Goal: Information Seeking & Learning: Compare options

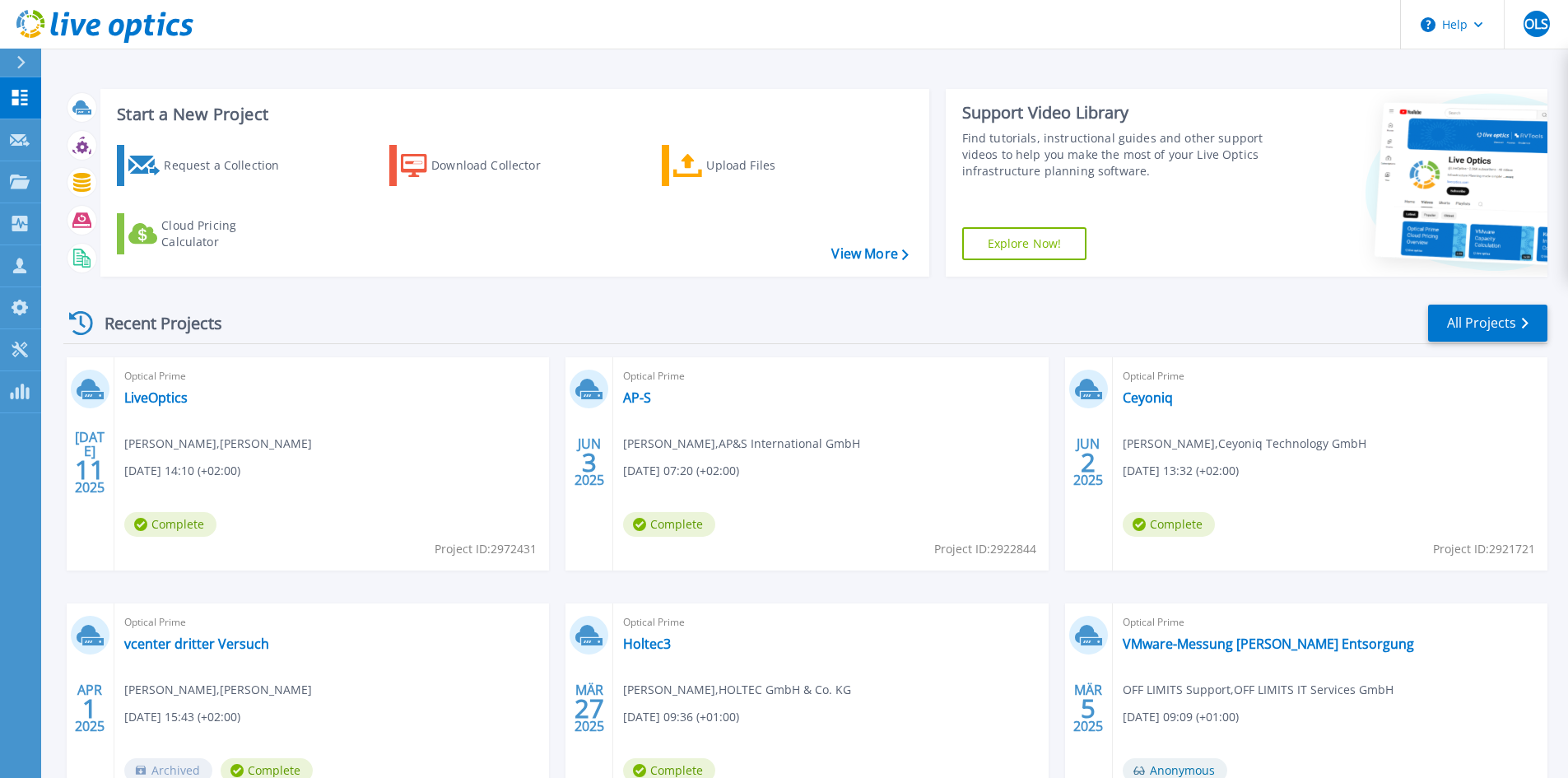
click at [1170, 408] on div "Optical Prime [PERSON_NAME] , Ceyoniq Technology GmbH [DATE] 13:32 (+02:00) Com…" at bounding box center [1330, 463] width 435 height 213
click at [1156, 399] on link "Ceyoniq" at bounding box center [1147, 397] width 50 height 17
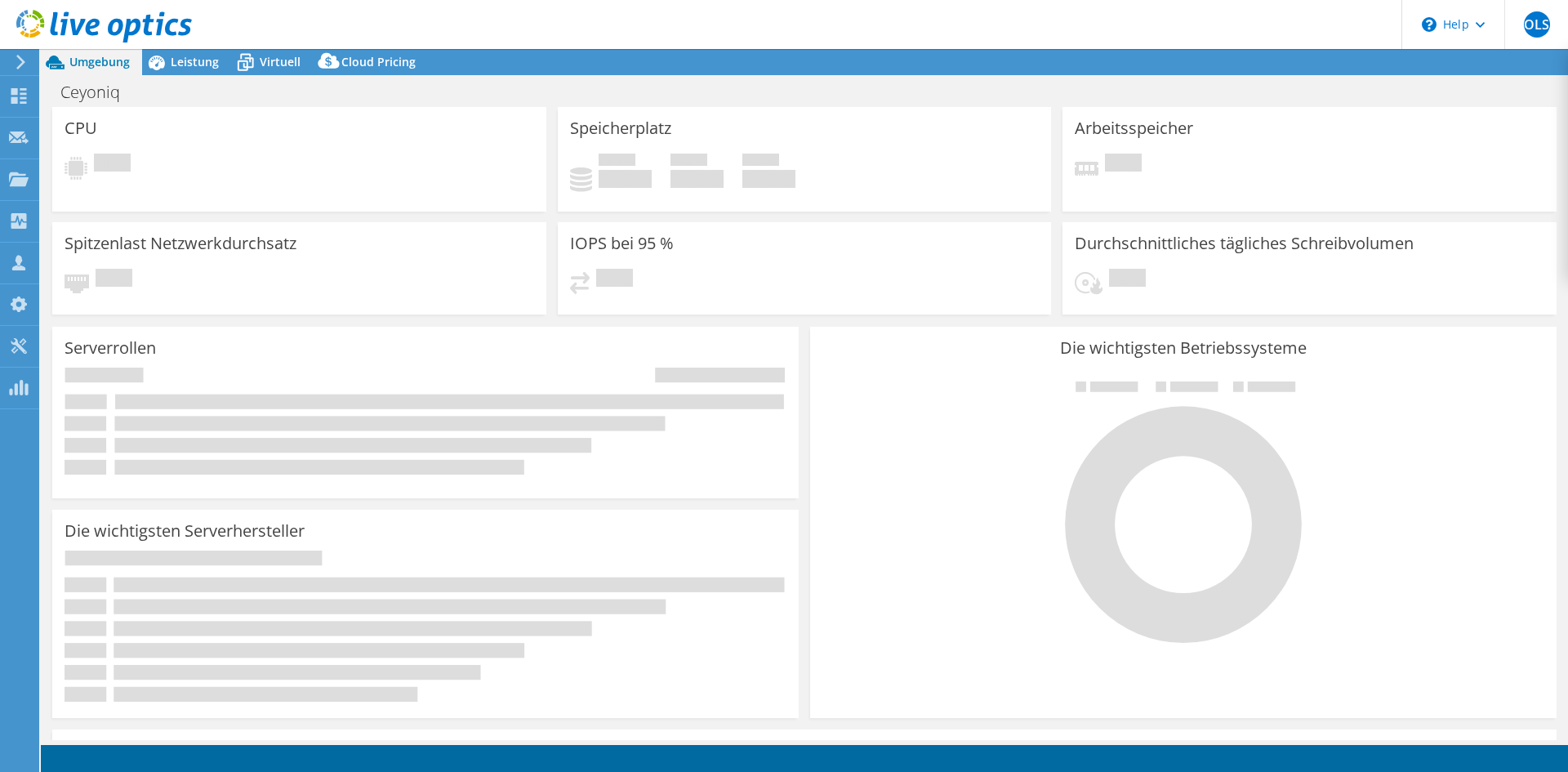
select select "USD"
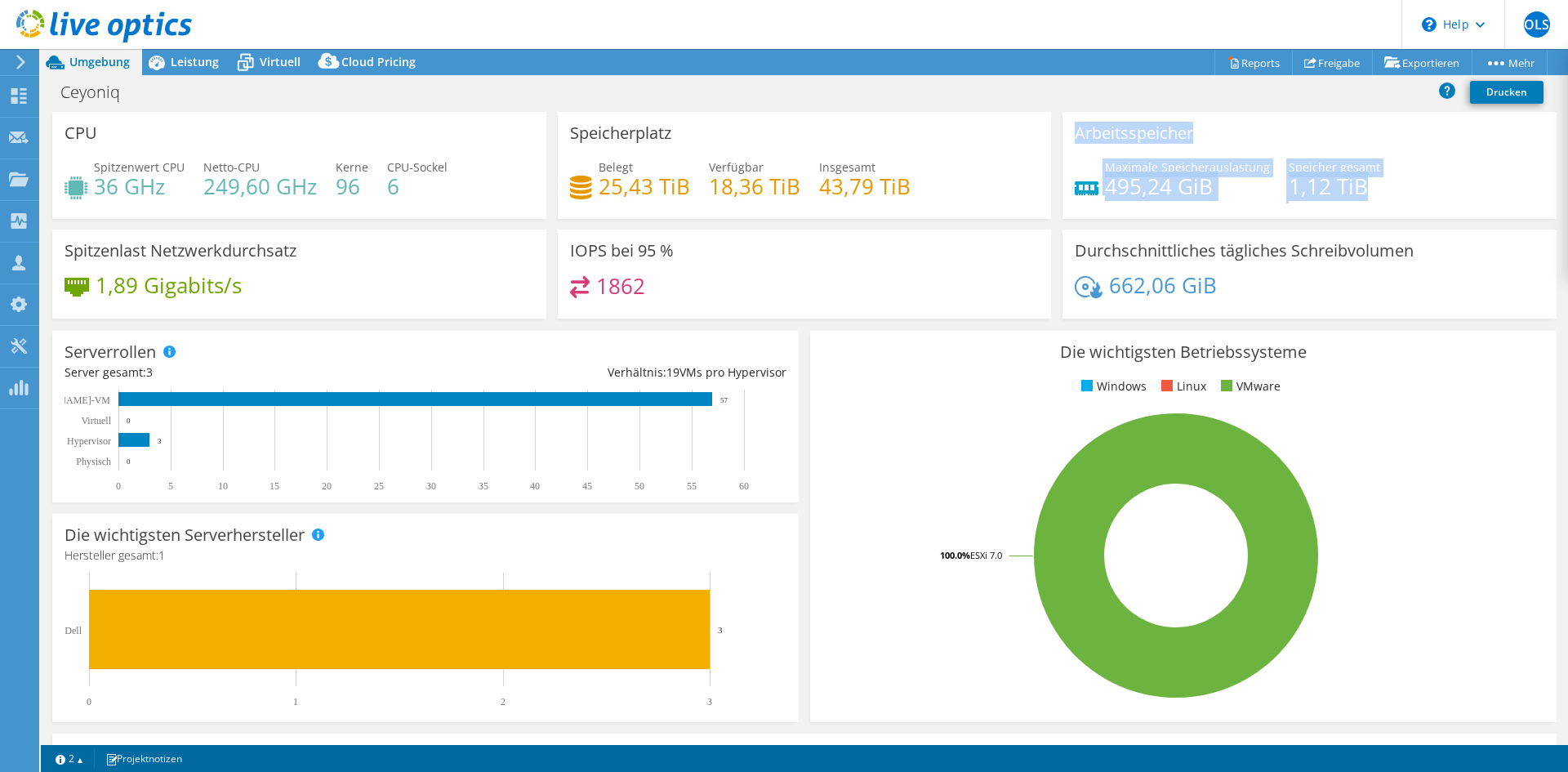
drag, startPoint x: 1064, startPoint y: 152, endPoint x: 1372, endPoint y: 200, distance: 311.7
click at [1371, 201] on div "Arbeitsspeicher Maximale Speicherauslastung 495,24 [PERSON_NAME] gesamt 1,12 TiB" at bounding box center [1310, 165] width 494 height 107
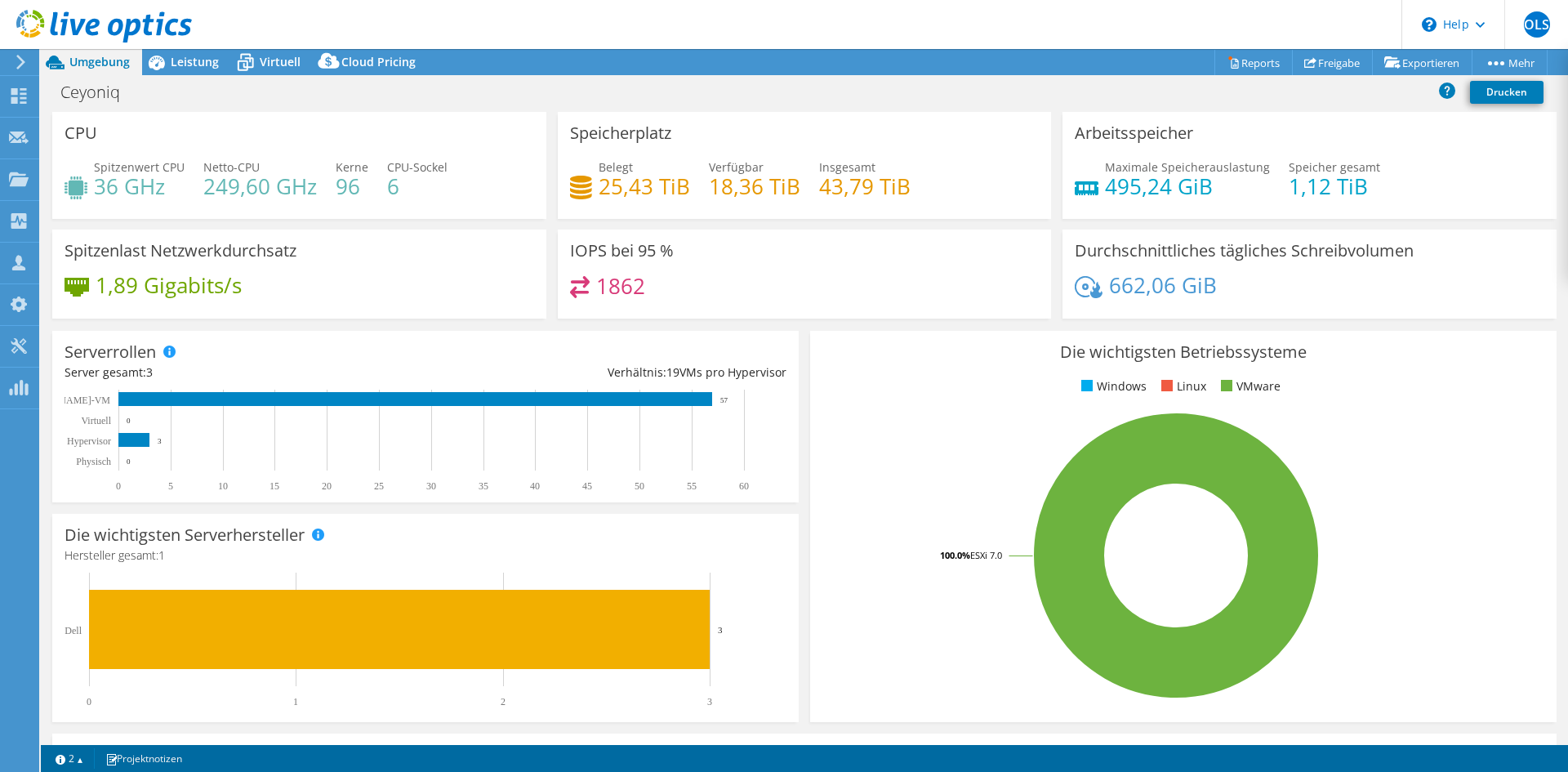
click at [1378, 184] on div "Maximale Speicherauslastung 495,24 [PERSON_NAME] gesamt 1,12 TiB" at bounding box center [1309, 185] width 469 height 54
drag, startPoint x: 93, startPoint y: 172, endPoint x: 483, endPoint y: 203, distance: 391.2
click at [450, 191] on div "Spitzenwert CPU 36 GHz Netto-CPU 249,60 GHz Kerne 96 CPU-Sockel 6" at bounding box center [299, 185] width 469 height 54
click at [482, 206] on div "Spitzenwert CPU 36 GHz Netto-CPU 249,60 GHz Kerne 96 CPU-Sockel 6" at bounding box center [299, 185] width 469 height 54
drag, startPoint x: 191, startPoint y: 165, endPoint x: 474, endPoint y: 201, distance: 285.3
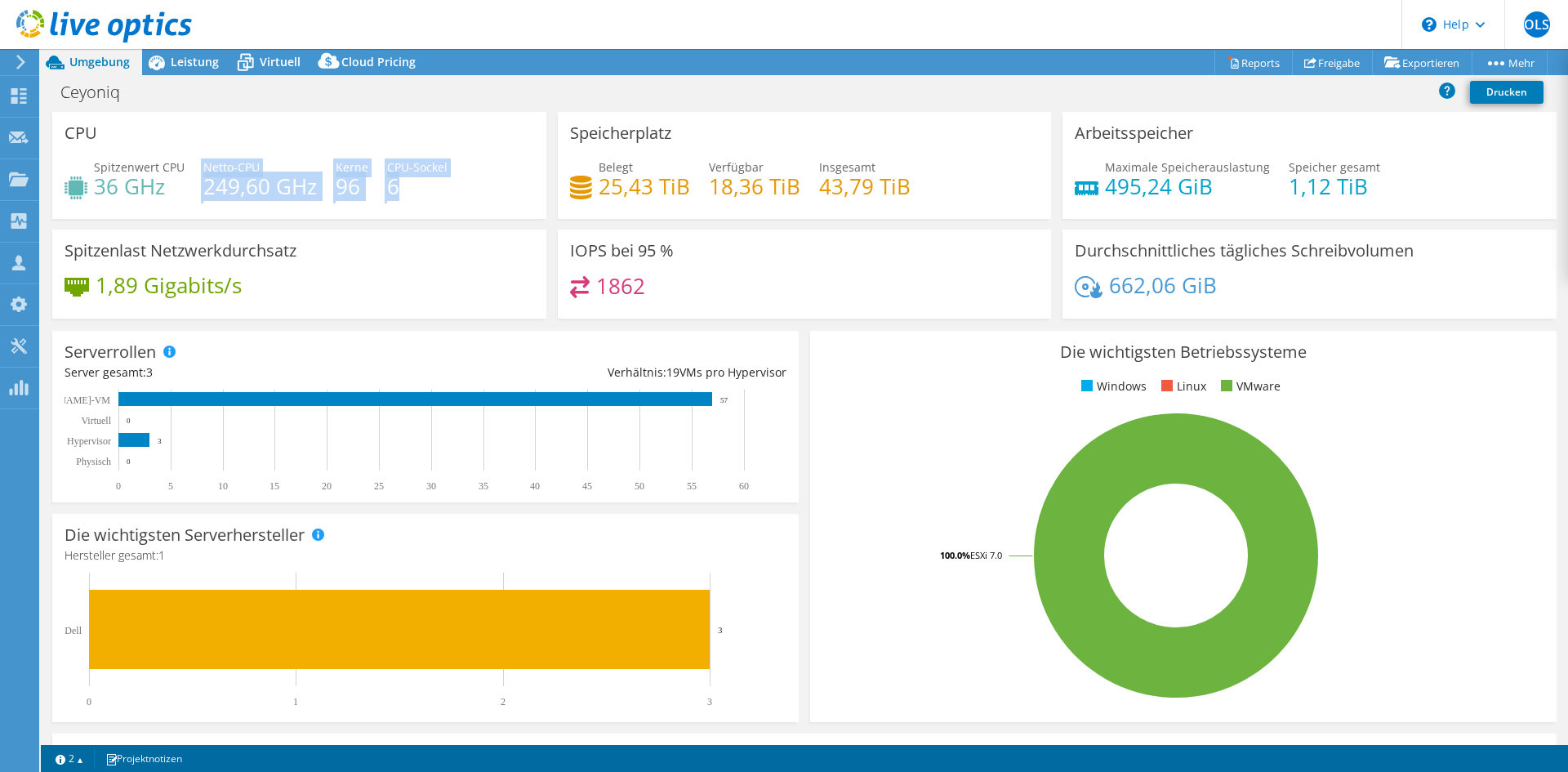
click at [462, 196] on div "Spitzenwert CPU 36 GHz Netto-CPU 249,60 GHz Kerne 96 CPU-Sockel 6" at bounding box center [299, 185] width 469 height 54
click at [487, 201] on div "Spitzenwert CPU 36 GHz Netto-CPU 249,60 GHz Kerne 96 CPU-Sockel 6" at bounding box center [299, 185] width 469 height 54
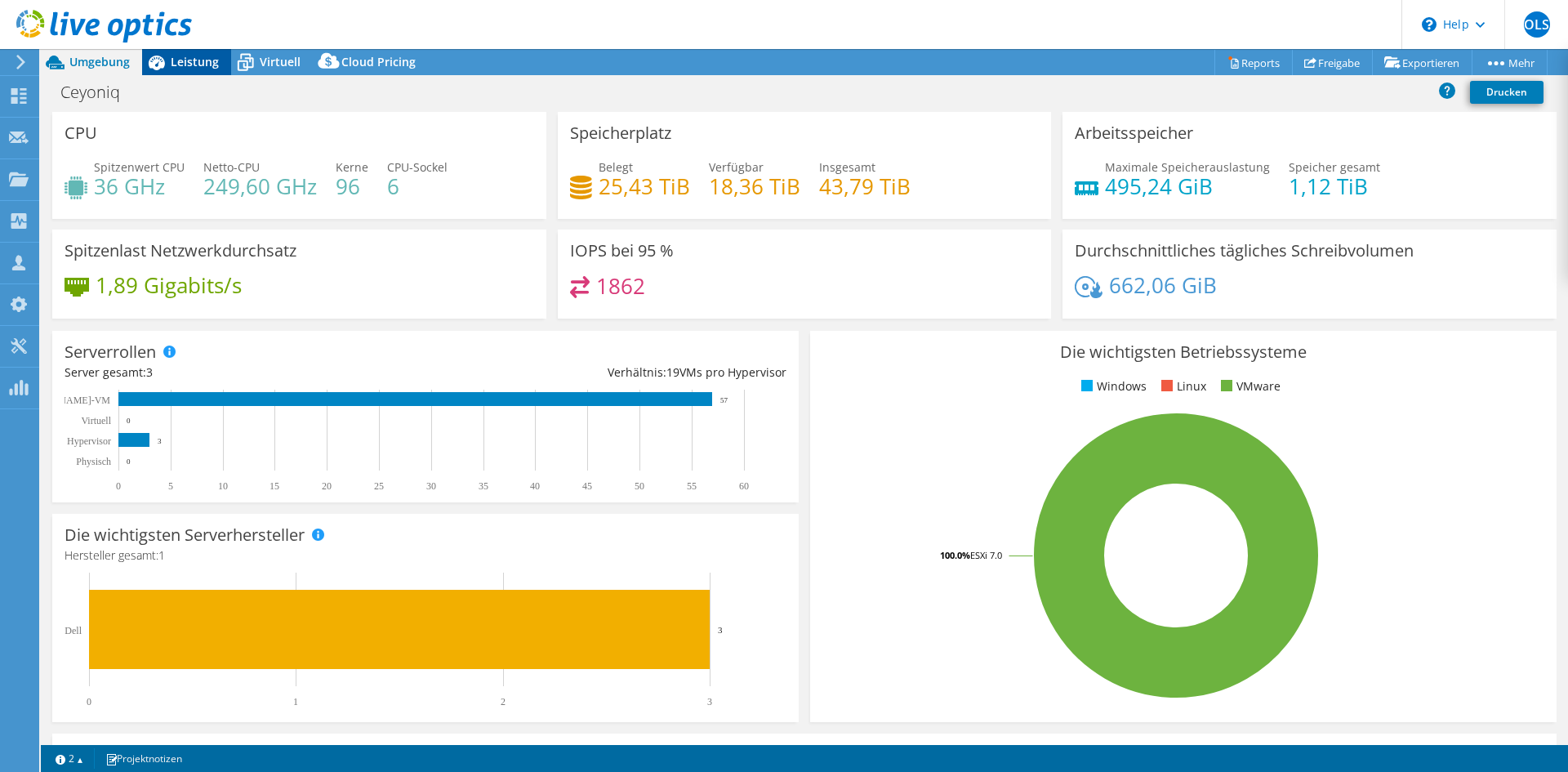
click at [186, 61] on span "Leistung" at bounding box center [195, 61] width 49 height 16
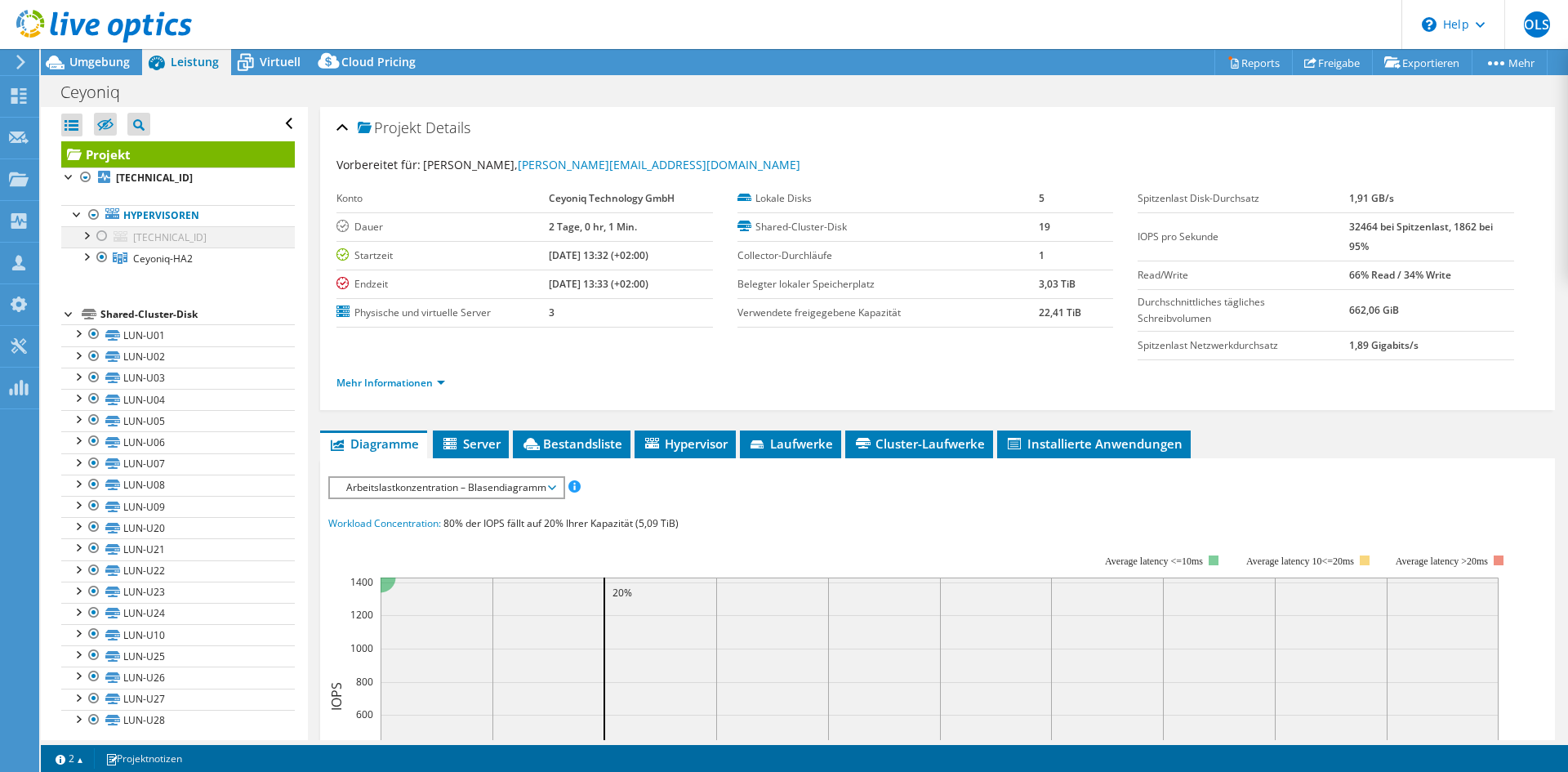
click at [90, 239] on div at bounding box center [86, 234] width 17 height 17
click at [96, 236] on div at bounding box center [101, 236] width 17 height 19
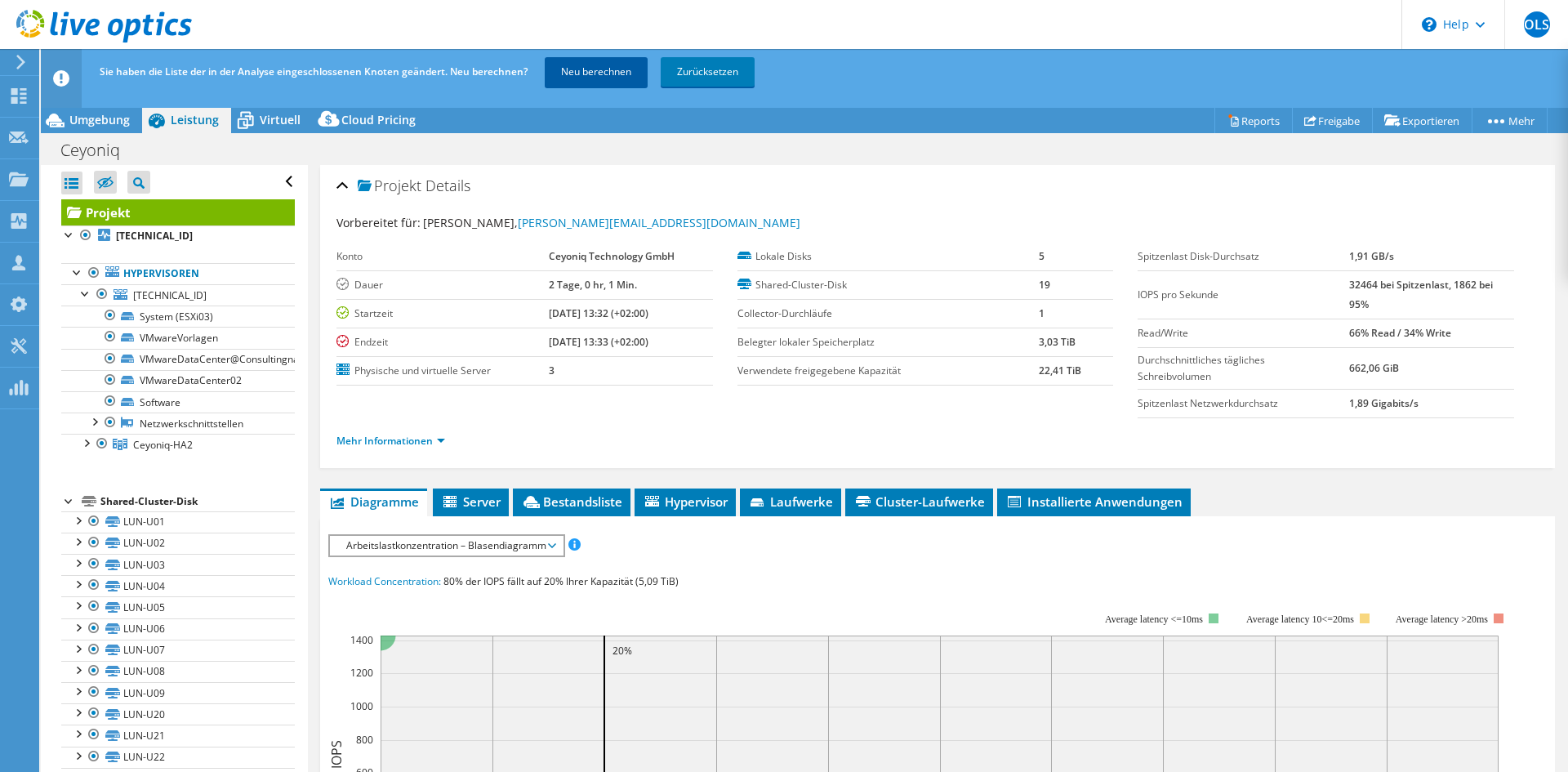
click at [622, 66] on link "Neu berechnen" at bounding box center [597, 72] width 103 height 29
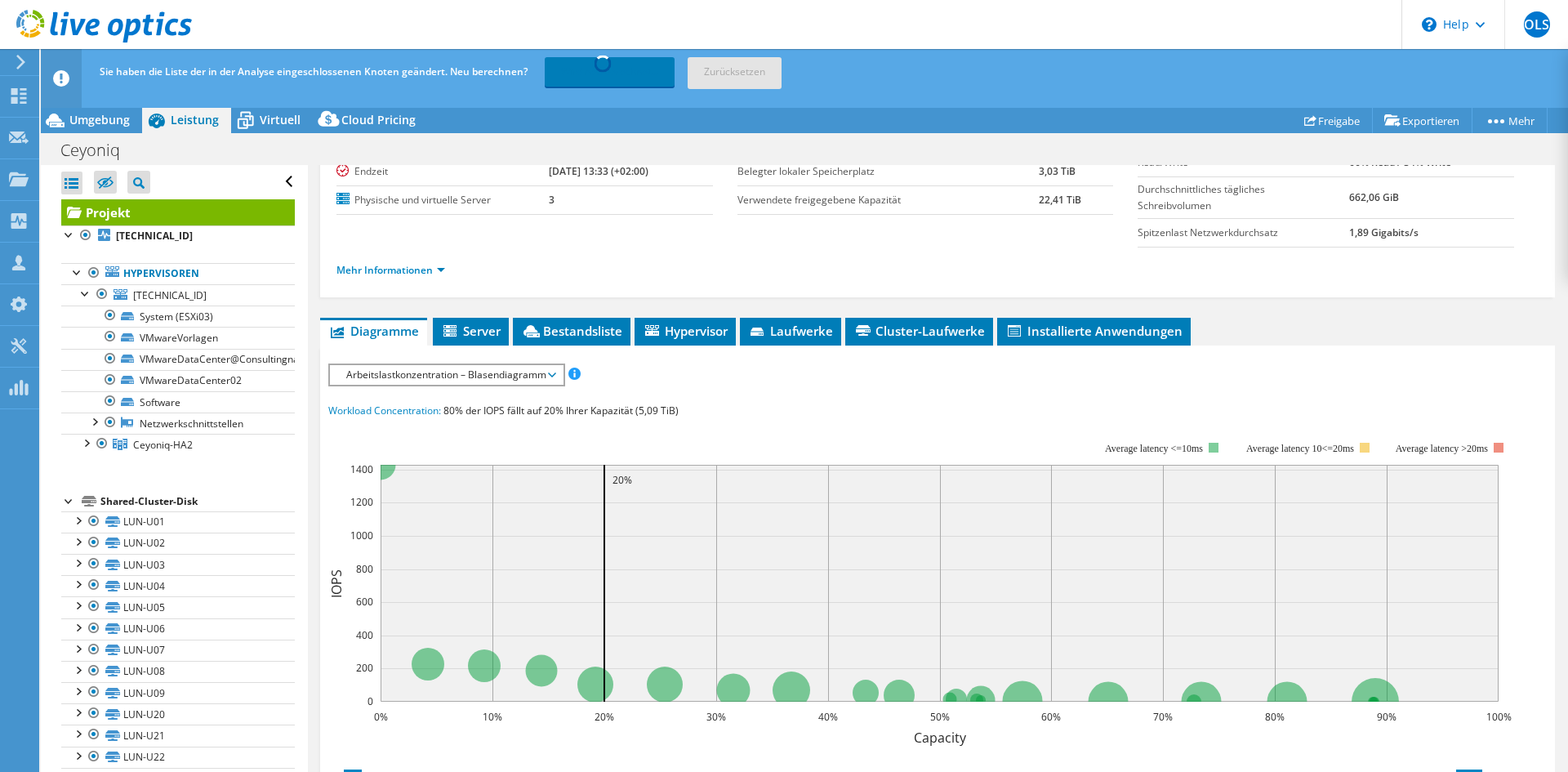
scroll to position [164, 0]
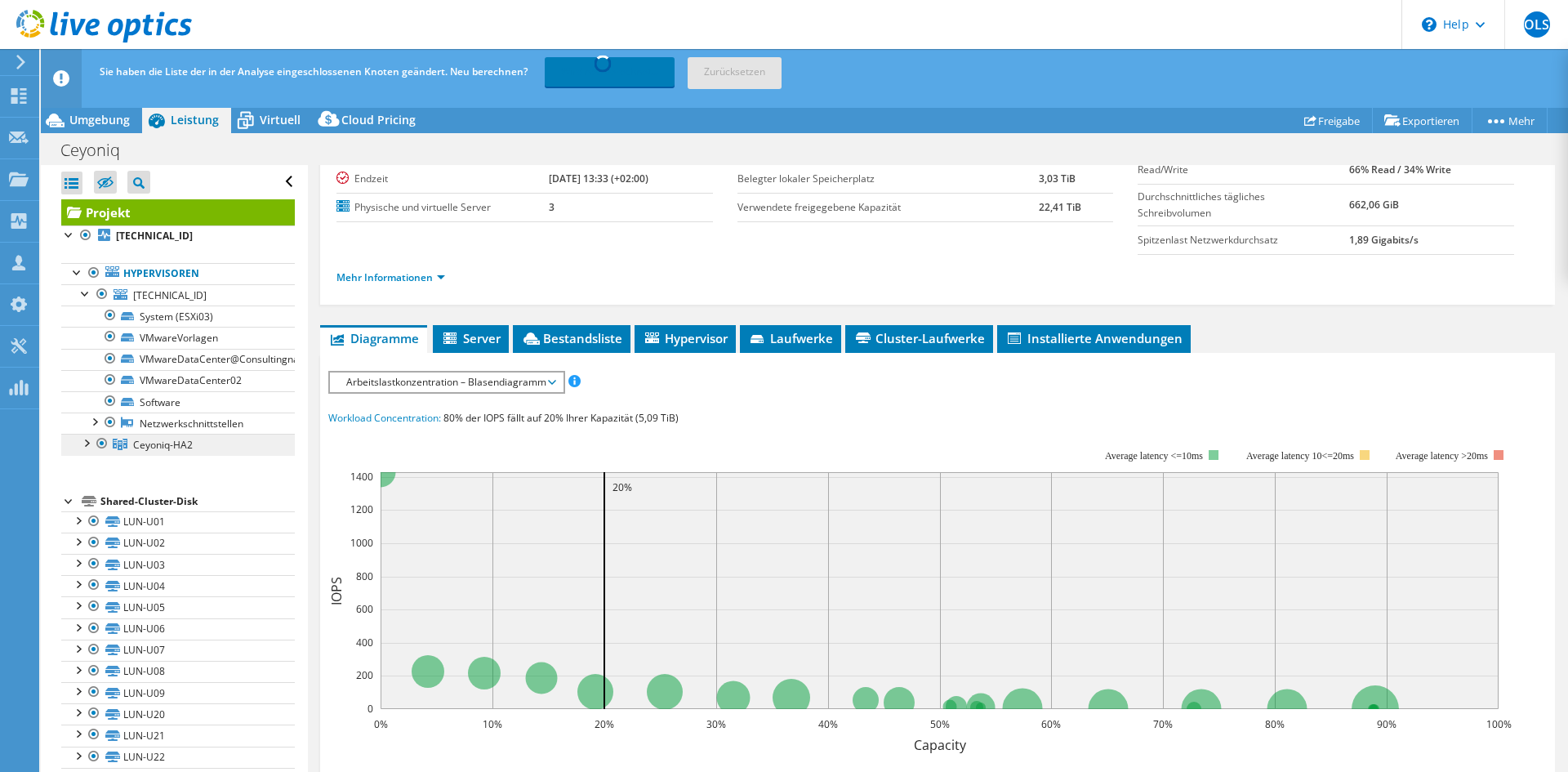
click at [189, 455] on link "Ceyoniq-HA2" at bounding box center [178, 445] width 234 height 21
click at [86, 447] on div at bounding box center [86, 442] width 17 height 17
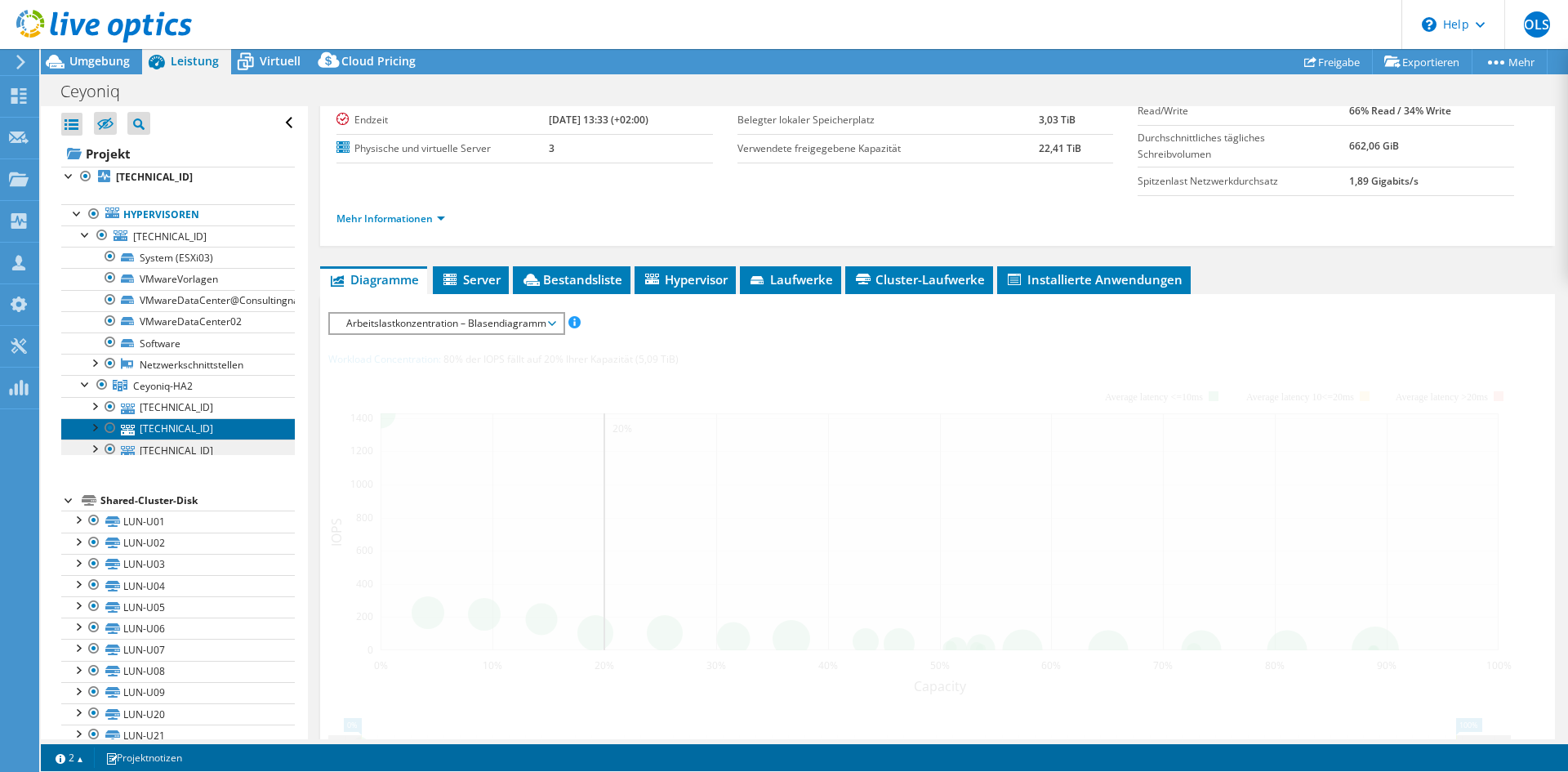
click at [165, 456] on ul "[TECHNICAL_ID] LUN-U01 LUN-U02" at bounding box center [178, 426] width 234 height 58
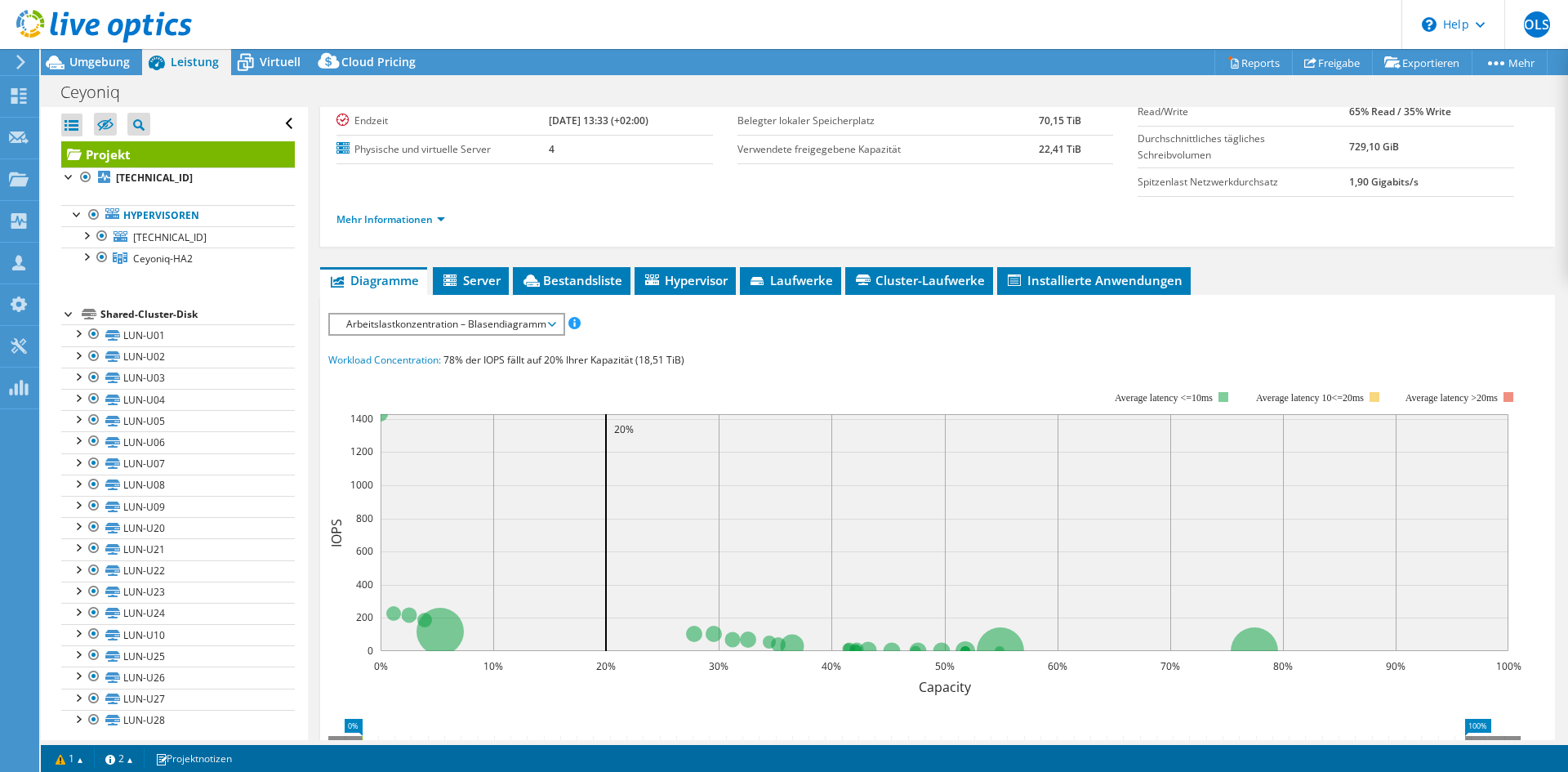
click at [560, 332] on span "Arbeitslastkonzentration – Blasendiagramm" at bounding box center [446, 324] width 233 height 19
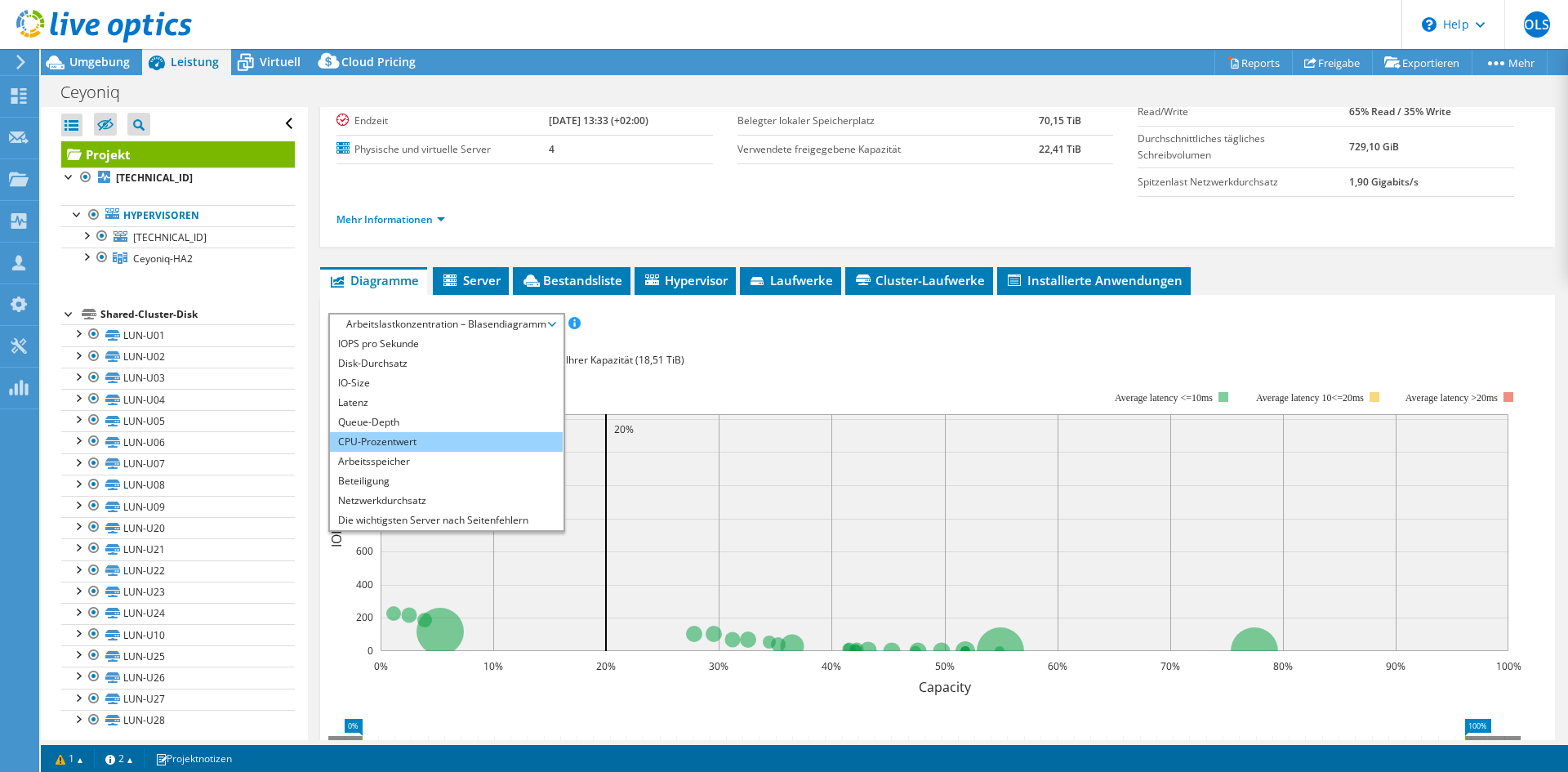
click at [452, 446] on li "CPU-Prozentwert" at bounding box center [446, 442] width 233 height 19
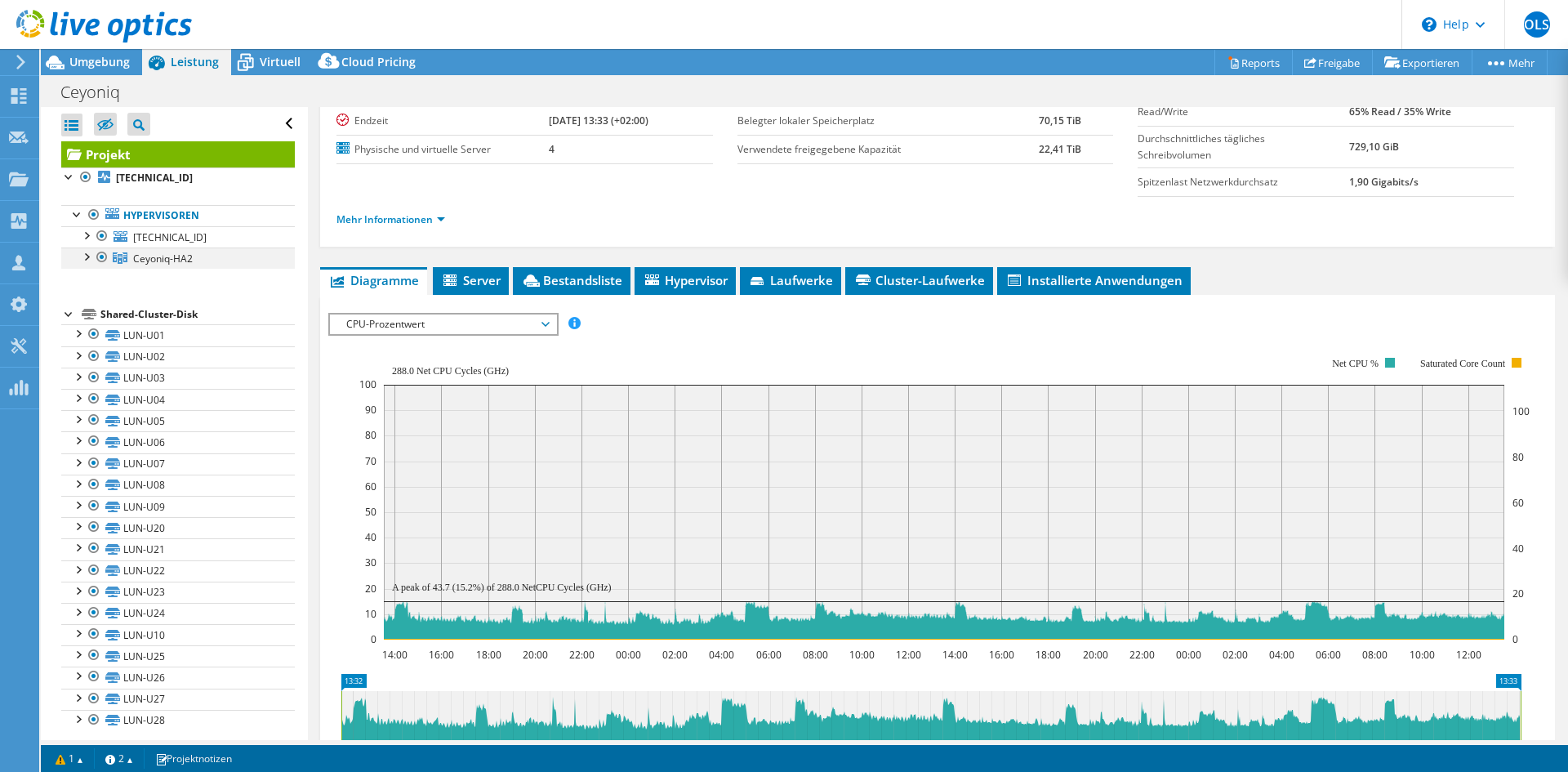
click at [92, 261] on div at bounding box center [86, 255] width 17 height 17
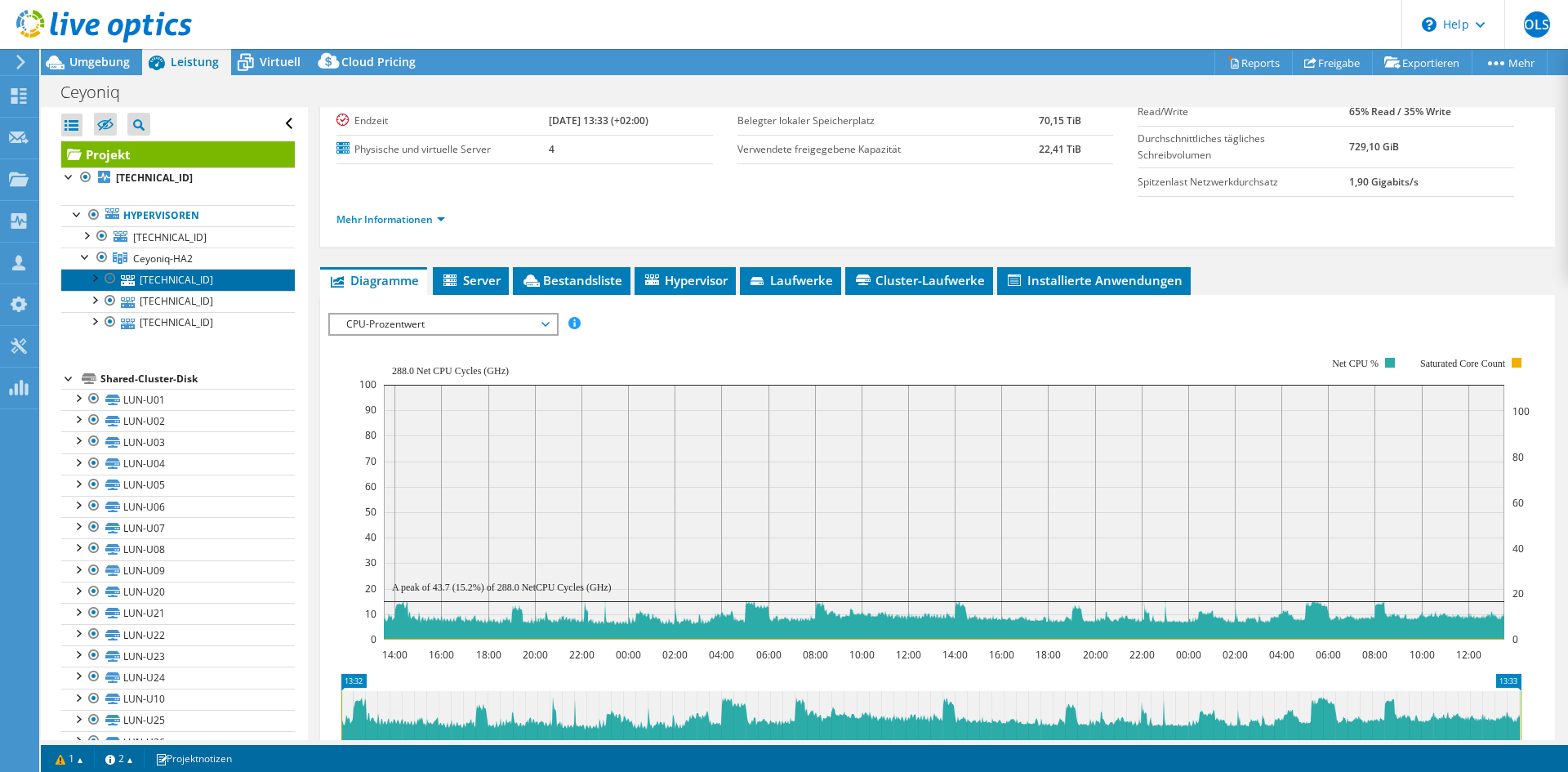
click at [177, 282] on link "[TECHNICAL_ID]" at bounding box center [178, 279] width 234 height 21
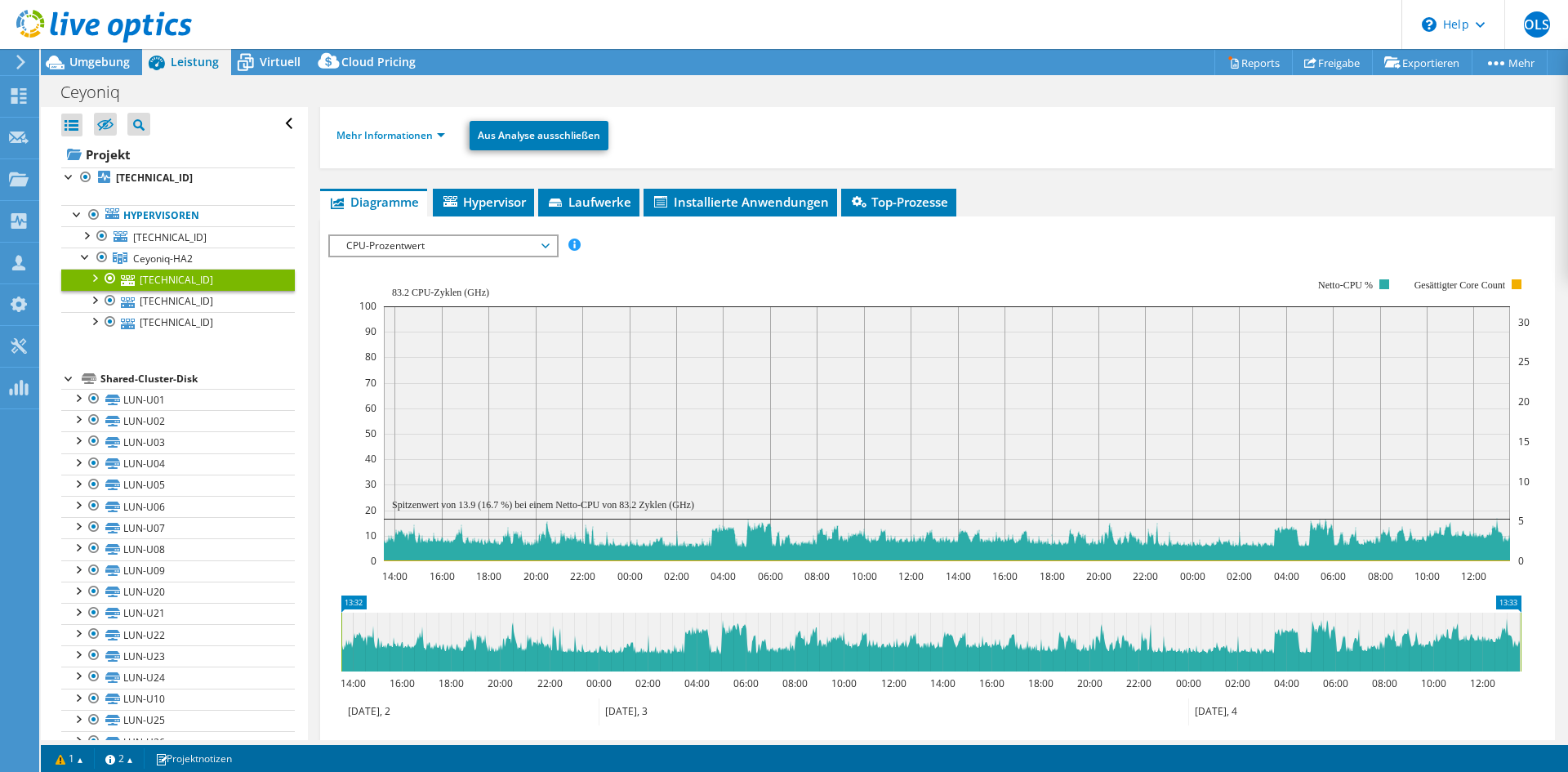
click at [180, 333] on ul "Hypervisoren [TECHNICAL_ID] System (ESXi03) VMwareVorlagen" at bounding box center [178, 269] width 234 height 161
click at [183, 330] on link "[TECHNICAL_ID]" at bounding box center [178, 323] width 234 height 21
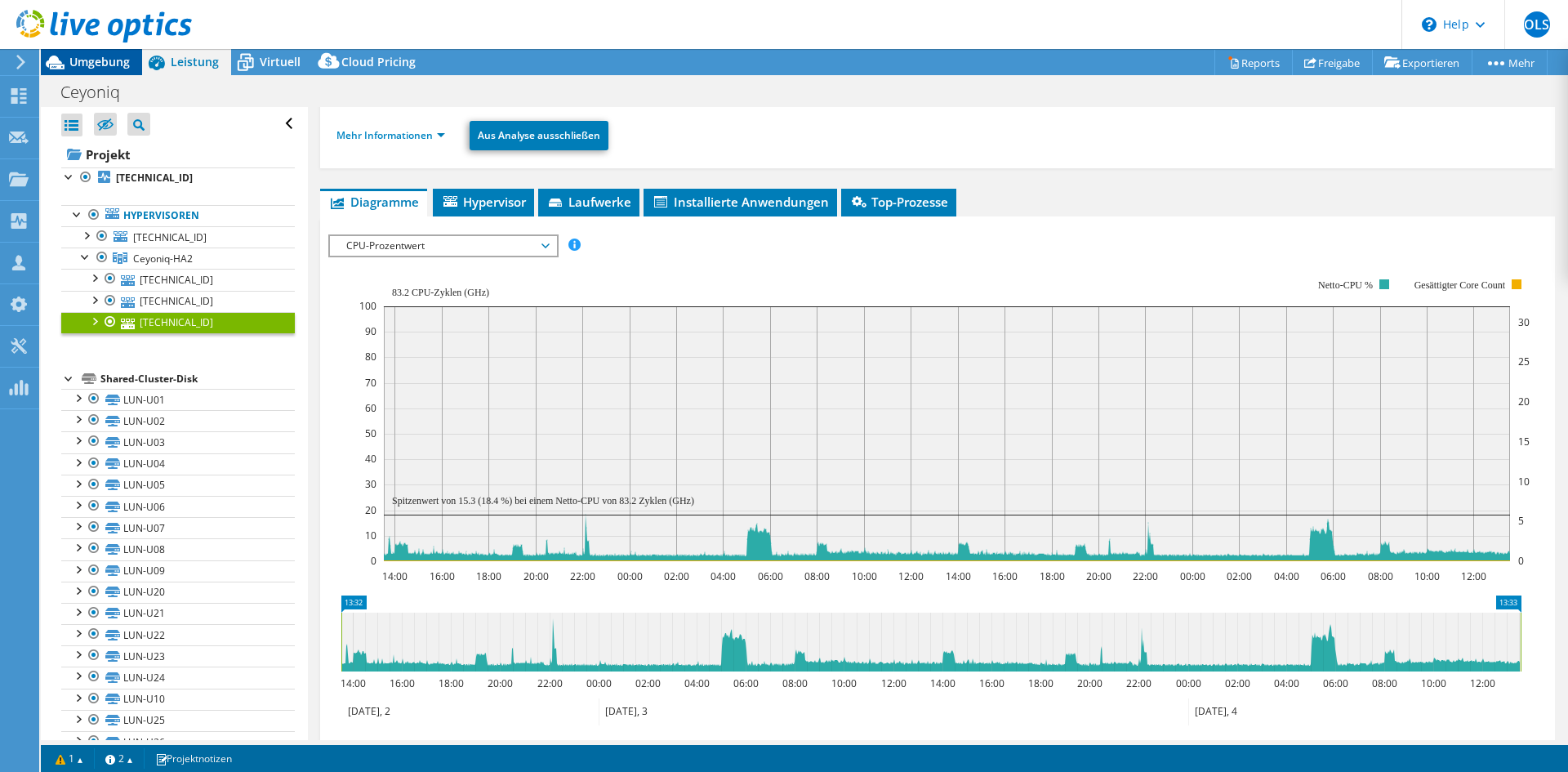
click at [119, 67] on span "Umgebung" at bounding box center [99, 61] width 60 height 16
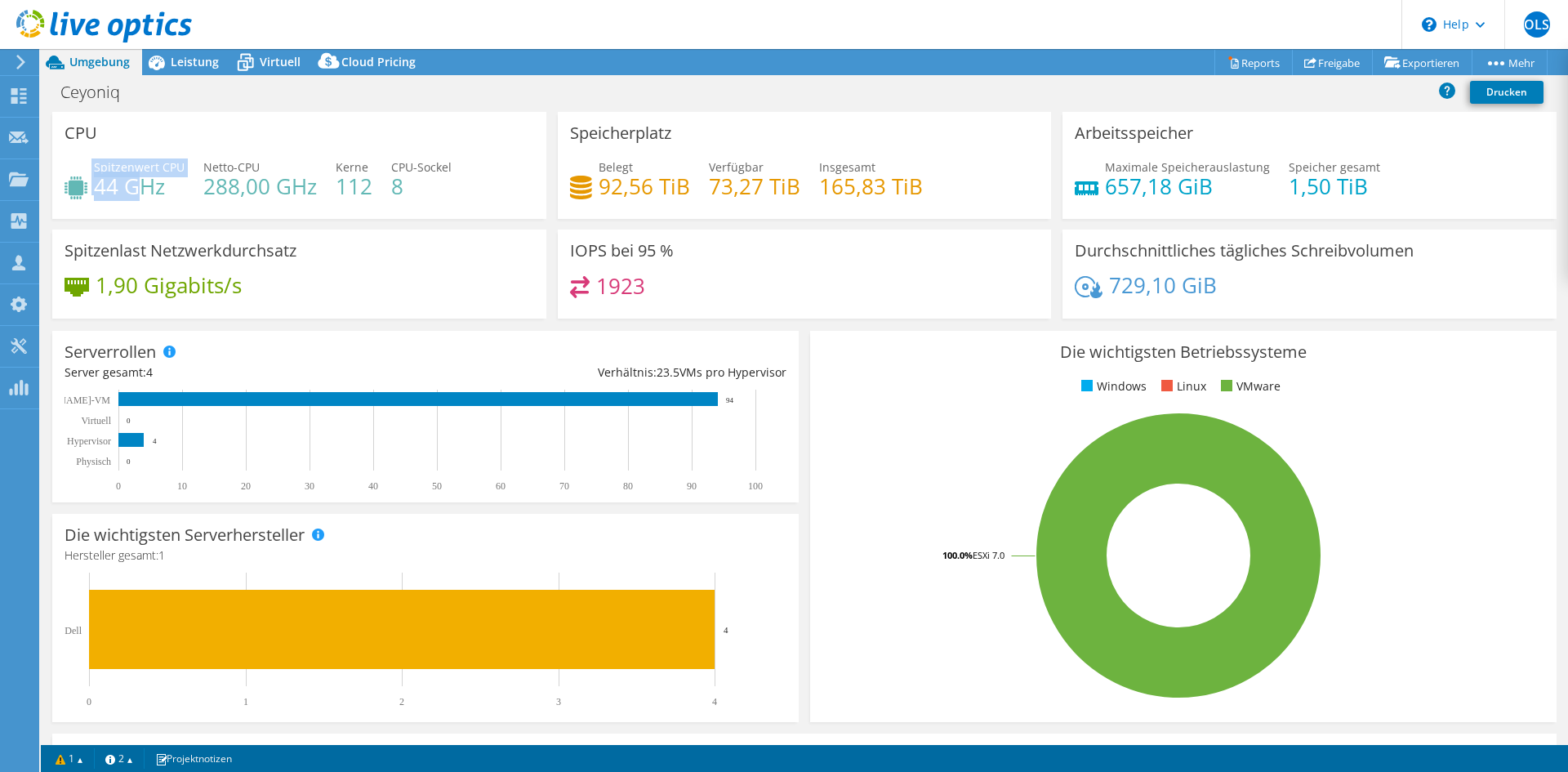
drag, startPoint x: 89, startPoint y: 178, endPoint x: 183, endPoint y: 218, distance: 102.2
click at [147, 189] on div "Spitzenwert CPU 44 GHz" at bounding box center [124, 177] width 120 height 37
click at [181, 177] on h4 "44 GHz" at bounding box center [138, 186] width 91 height 18
drag, startPoint x: 180, startPoint y: 192, endPoint x: 94, endPoint y: 167, distance: 89.6
click at [94, 167] on div "Spitzenwert CPU 44 GHz" at bounding box center [138, 177] width 91 height 37
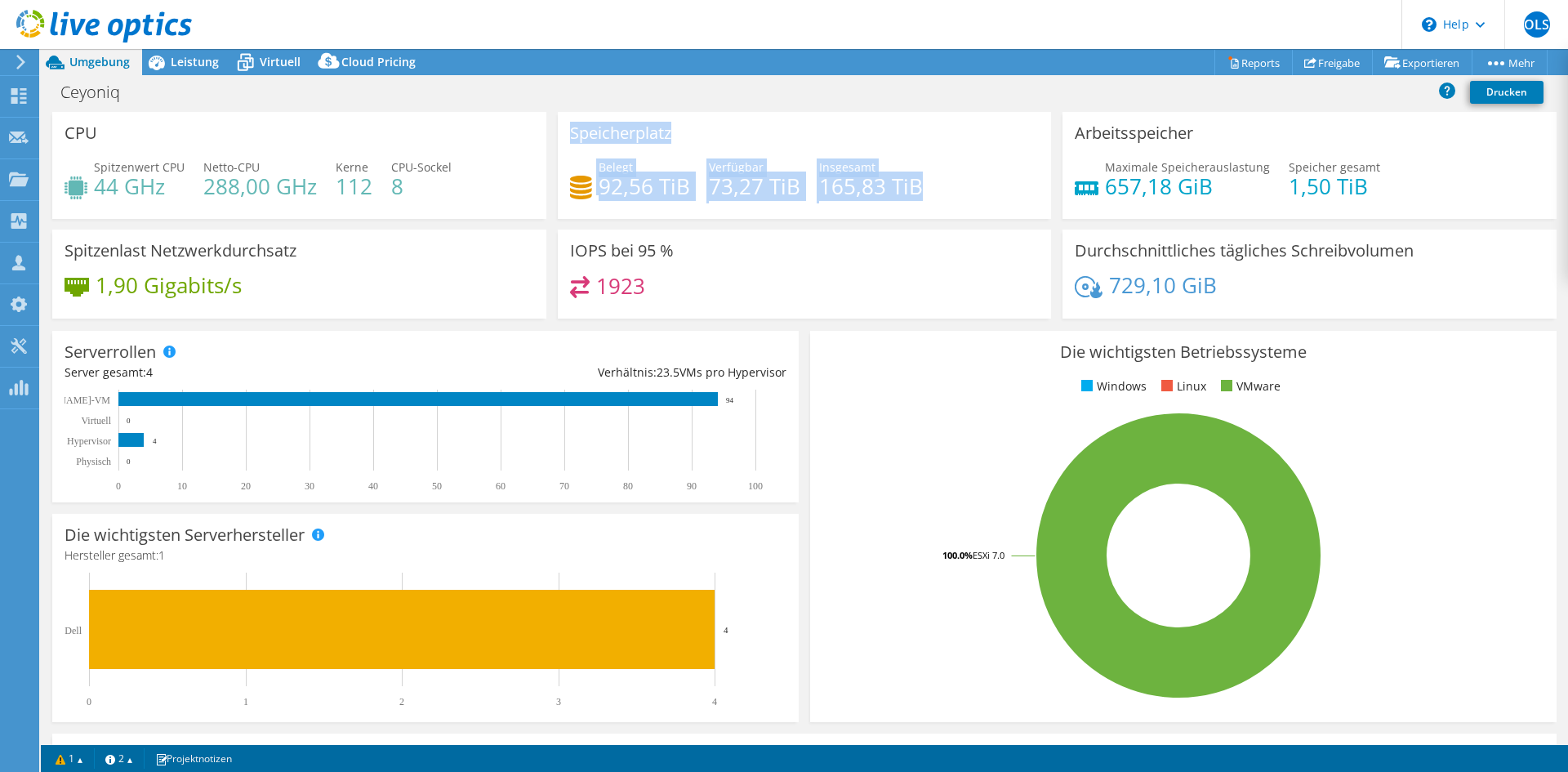
drag, startPoint x: 915, startPoint y: 190, endPoint x: 559, endPoint y: 128, distance: 361.4
click at [559, 128] on div "Speicherplatz Belegt 92,56 TiB Verfügbar 73,27 TiB Insgesamt 165,83 TiB" at bounding box center [805, 165] width 494 height 107
click at [744, 156] on div "Speicherplatz Belegt 92,56 TiB Verfügbar 73,27 TiB Insgesamt 165,83 TiB" at bounding box center [805, 165] width 494 height 107
click at [771, 212] on div "Speicherplatz Belegt 92,56 TiB Verfügbar 73,27 TiB Insgesamt 165,83 TiB" at bounding box center [805, 165] width 494 height 107
click at [780, 213] on div "Speicherplatz Belegt 92,56 TiB Verfügbar 73,27 TiB Insgesamt 165,83 TiB" at bounding box center [805, 165] width 494 height 107
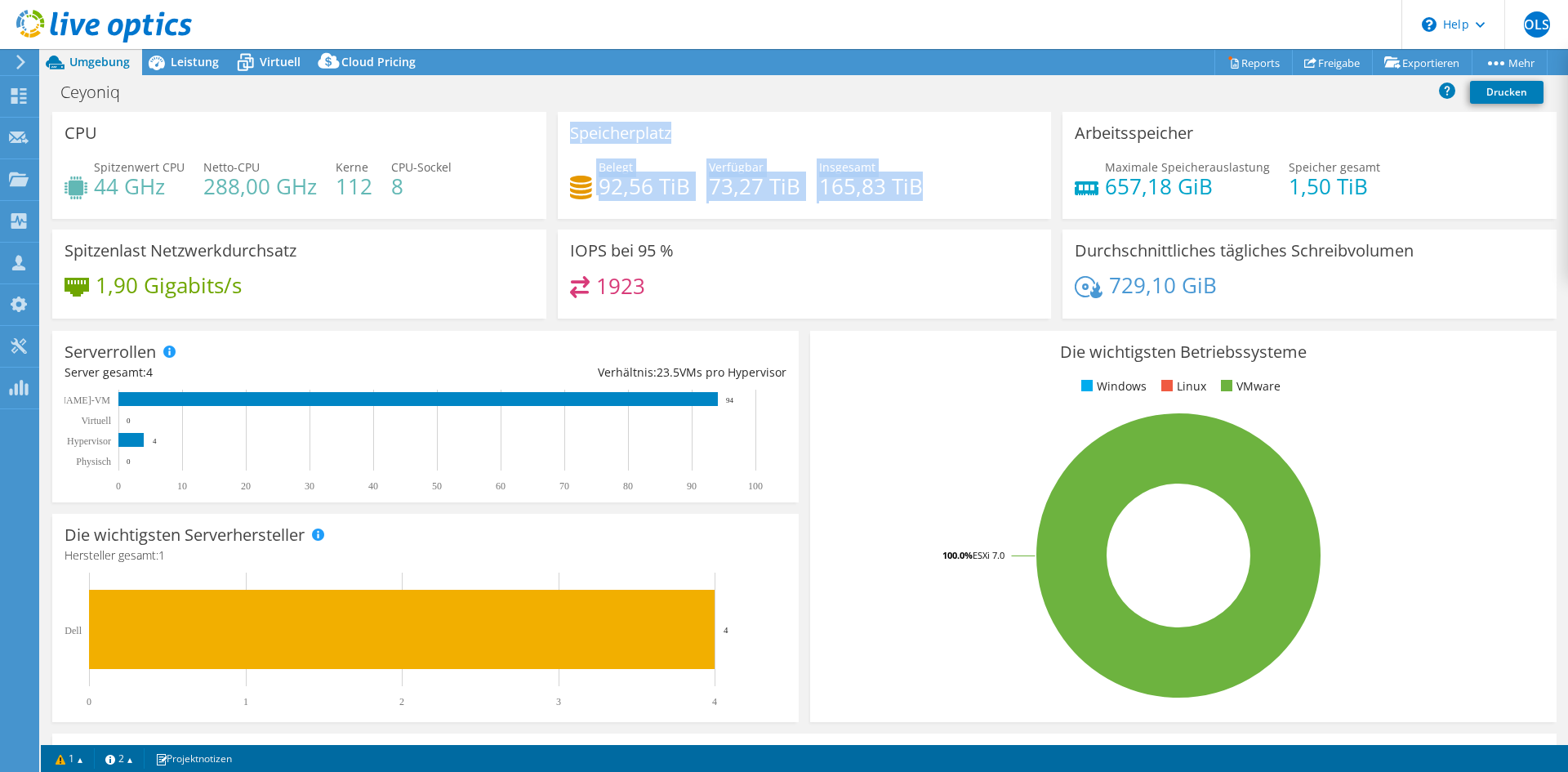
click at [771, 161] on div "Verfügbar 73,27 TiB" at bounding box center [754, 177] width 91 height 37
click at [823, 182] on h4 "165,83 TiB" at bounding box center [871, 186] width 104 height 18
drag, startPoint x: 779, startPoint y: 185, endPoint x: 556, endPoint y: 128, distance: 230.2
click at [558, 128] on div "Speicherplatz Belegt 92,56 TiB Verfügbar 73,27 TiB Insgesamt 165,83 TiB" at bounding box center [805, 165] width 494 height 107
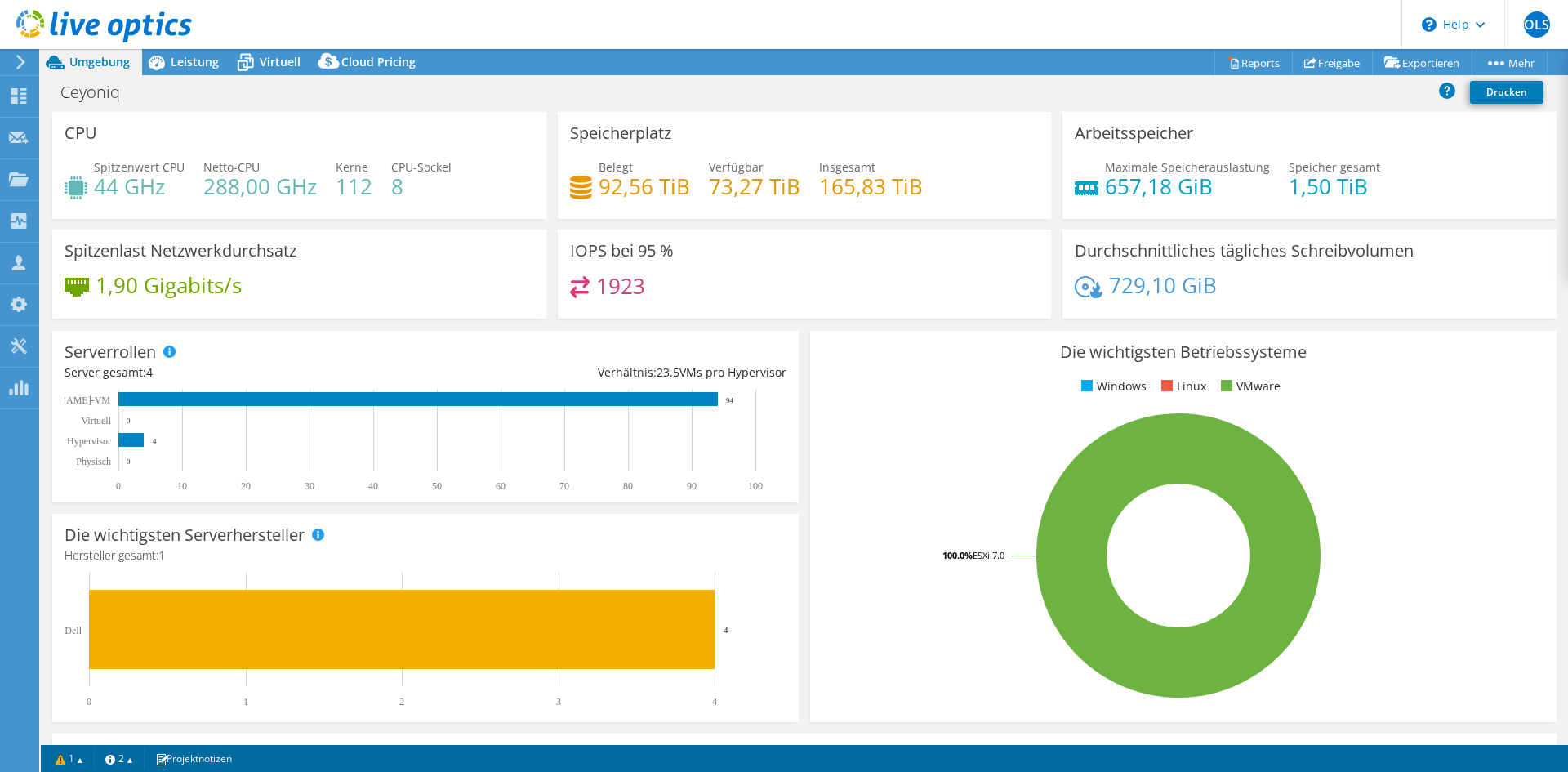
click at [1026, 164] on div "Belegt 92,56 TiB Verfügbar 73,27 TiB Insgesamt 165,83 TiB" at bounding box center [805, 185] width 469 height 54
click at [170, 66] on div "Leistung" at bounding box center [186, 61] width 89 height 26
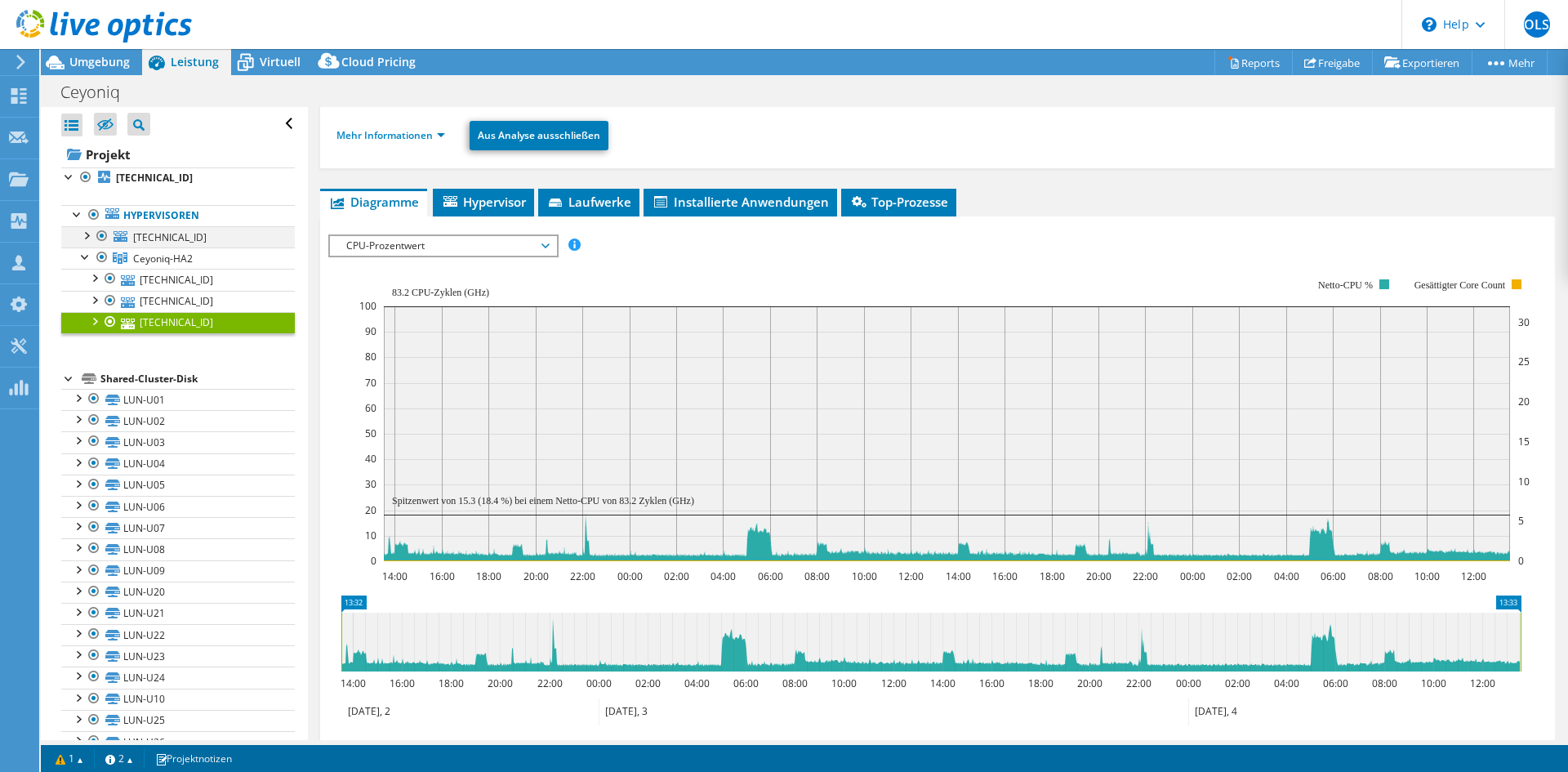
click at [89, 235] on div at bounding box center [86, 234] width 17 height 17
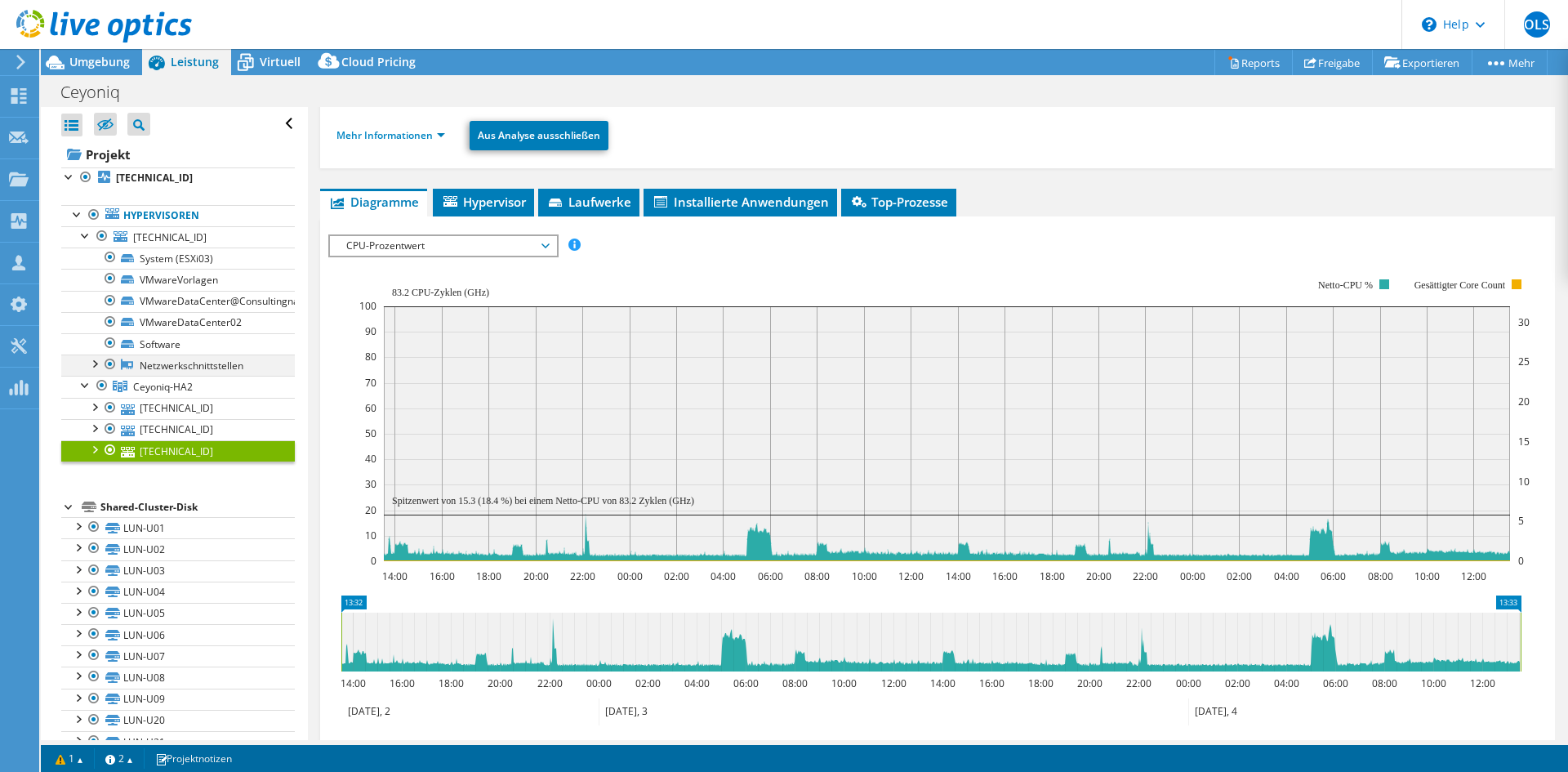
click at [96, 358] on div at bounding box center [93, 362] width 17 height 17
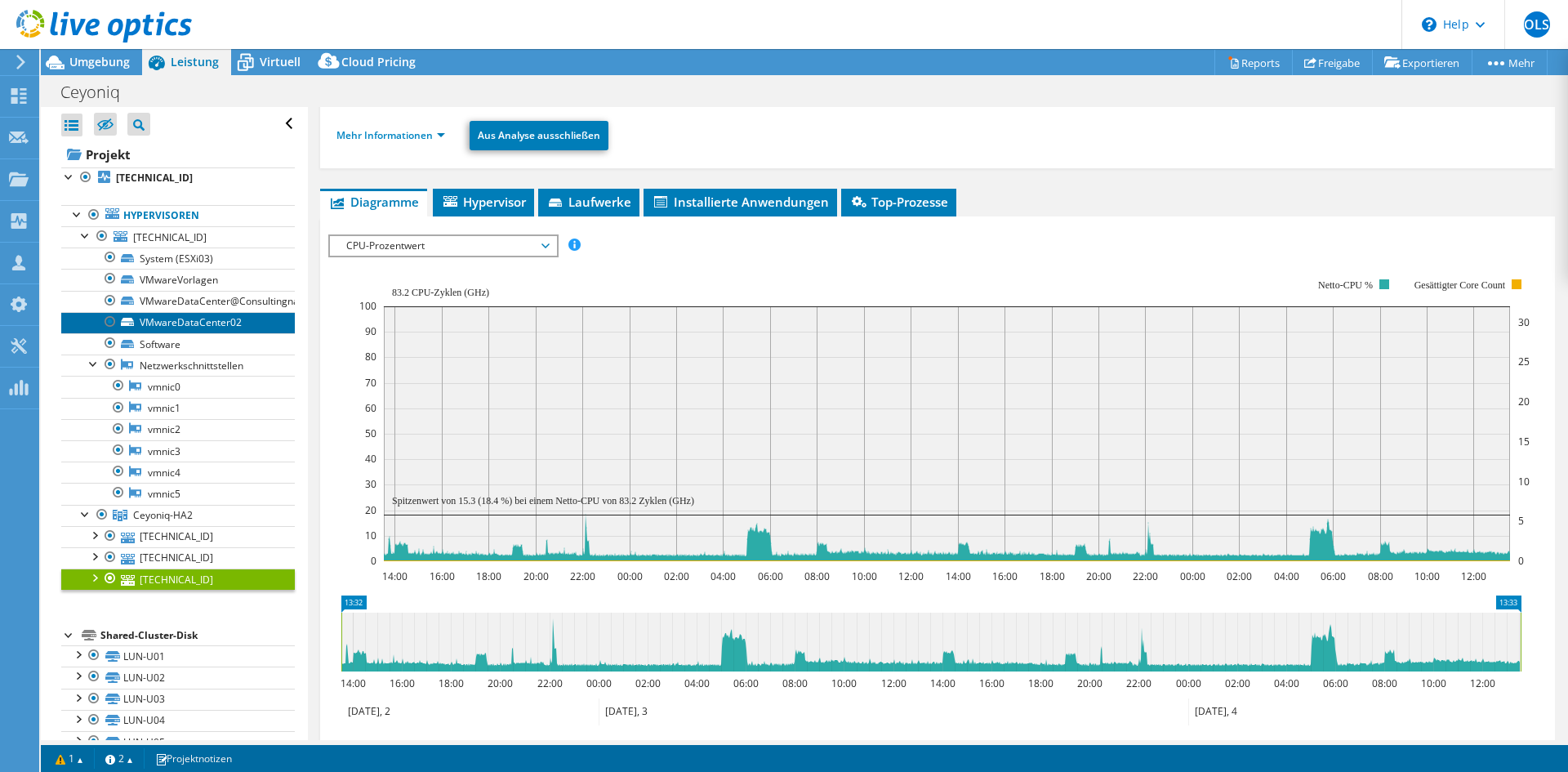
click at [125, 324] on icon at bounding box center [127, 321] width 13 height 8
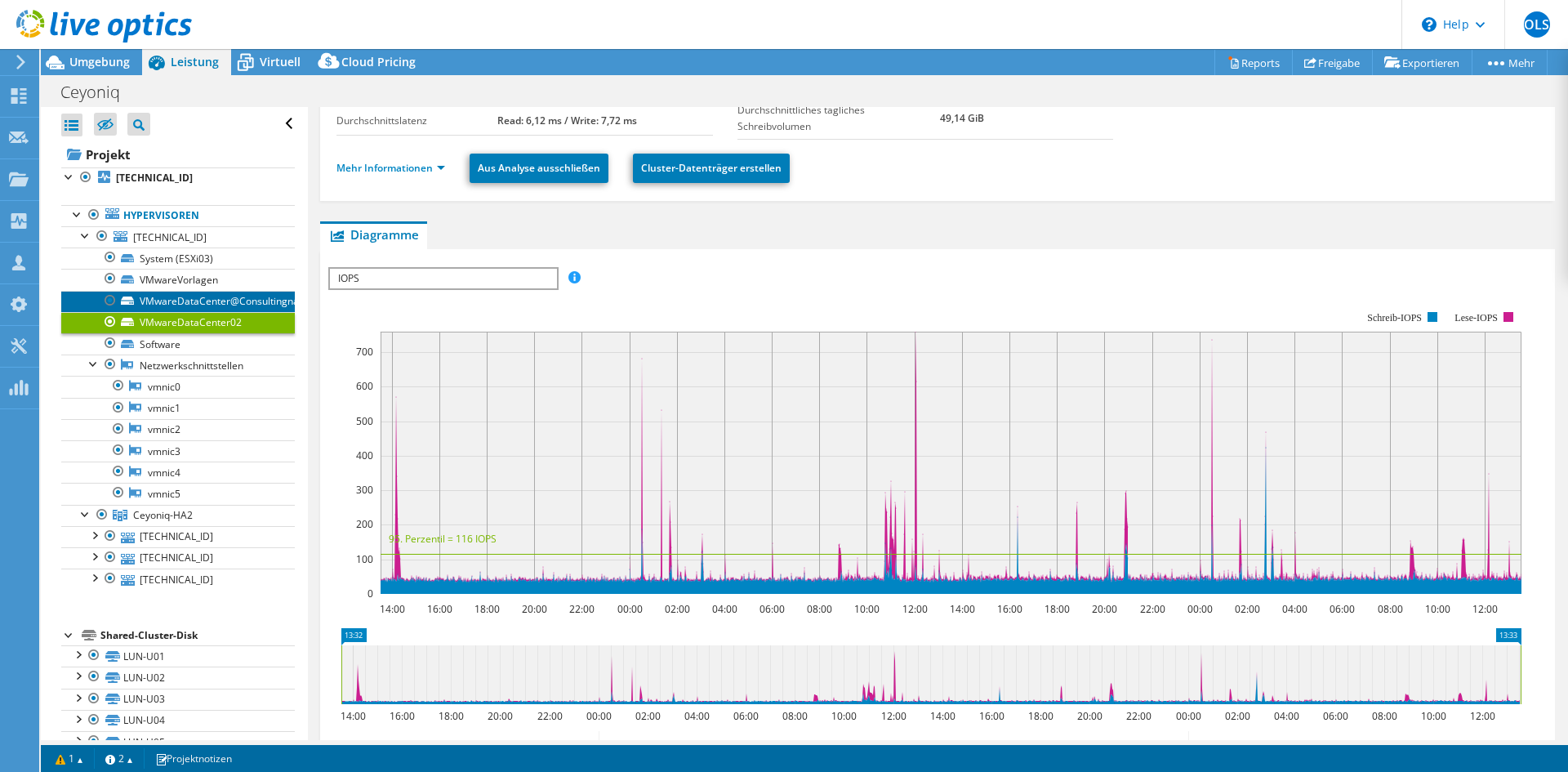
click at [230, 300] on link "VMwareDataCenter@Consultingnas2" at bounding box center [178, 302] width 234 height 21
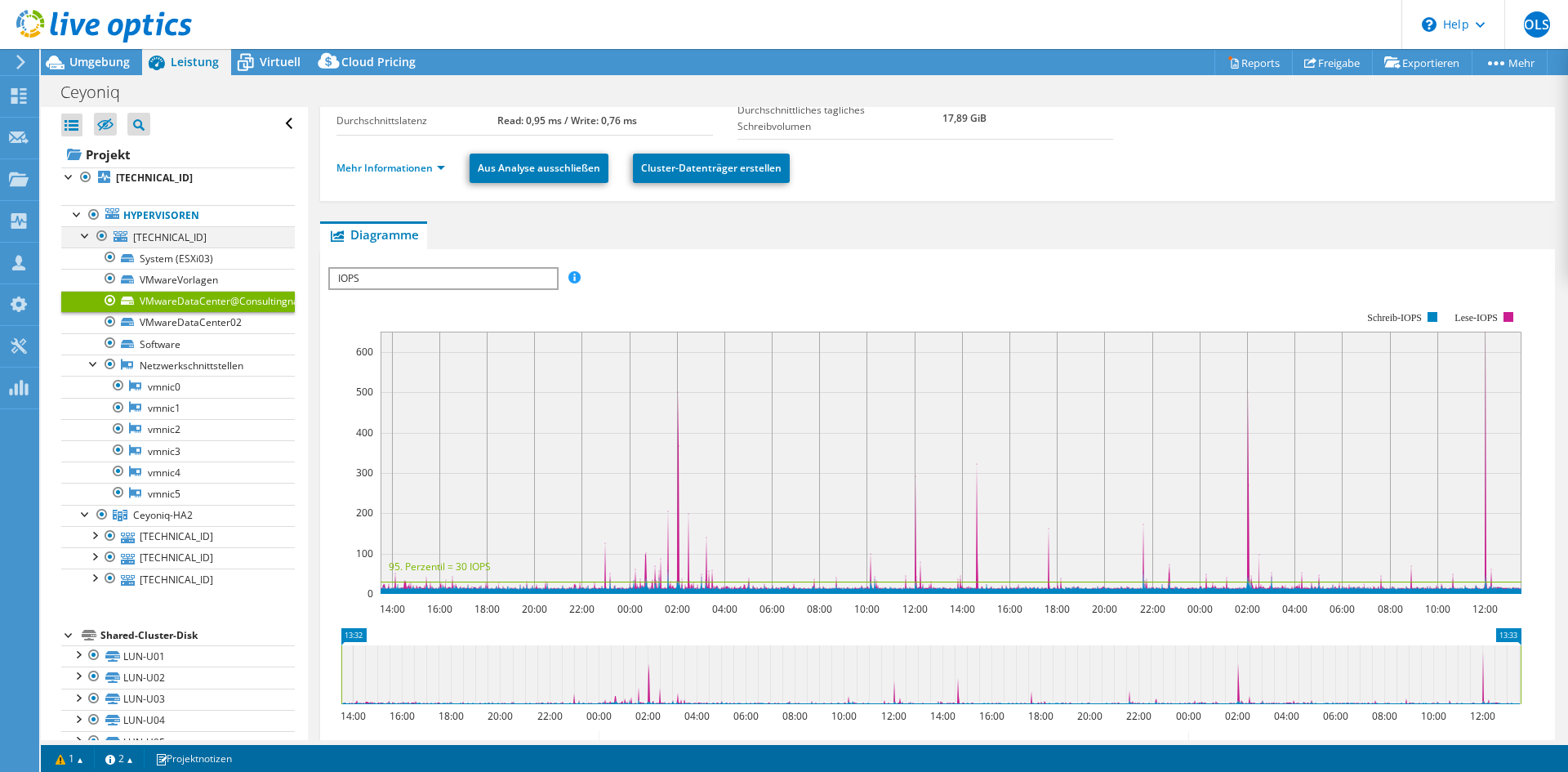
click at [79, 239] on div at bounding box center [86, 234] width 17 height 17
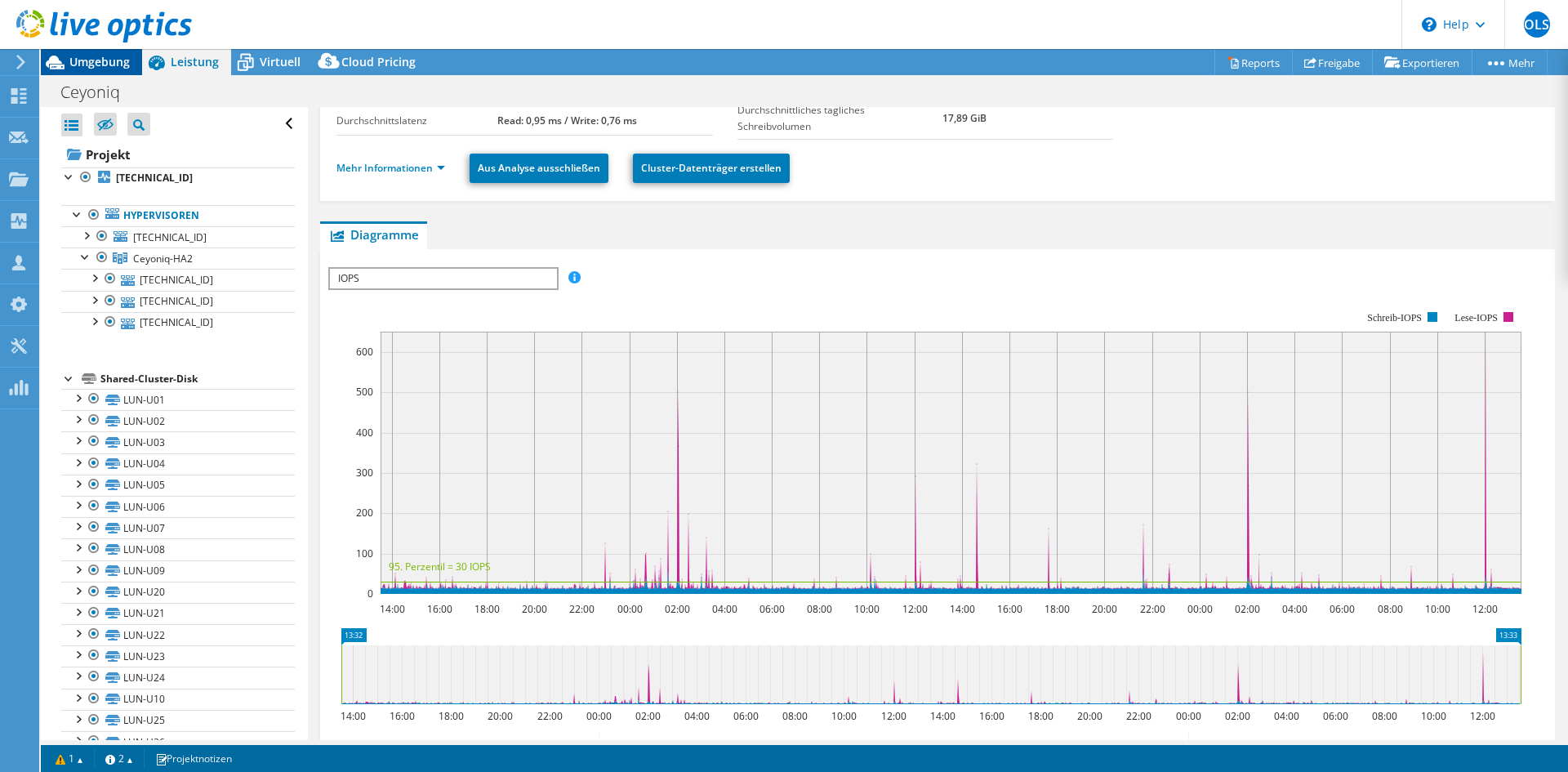
click at [93, 55] on span "Umgebung" at bounding box center [99, 61] width 60 height 16
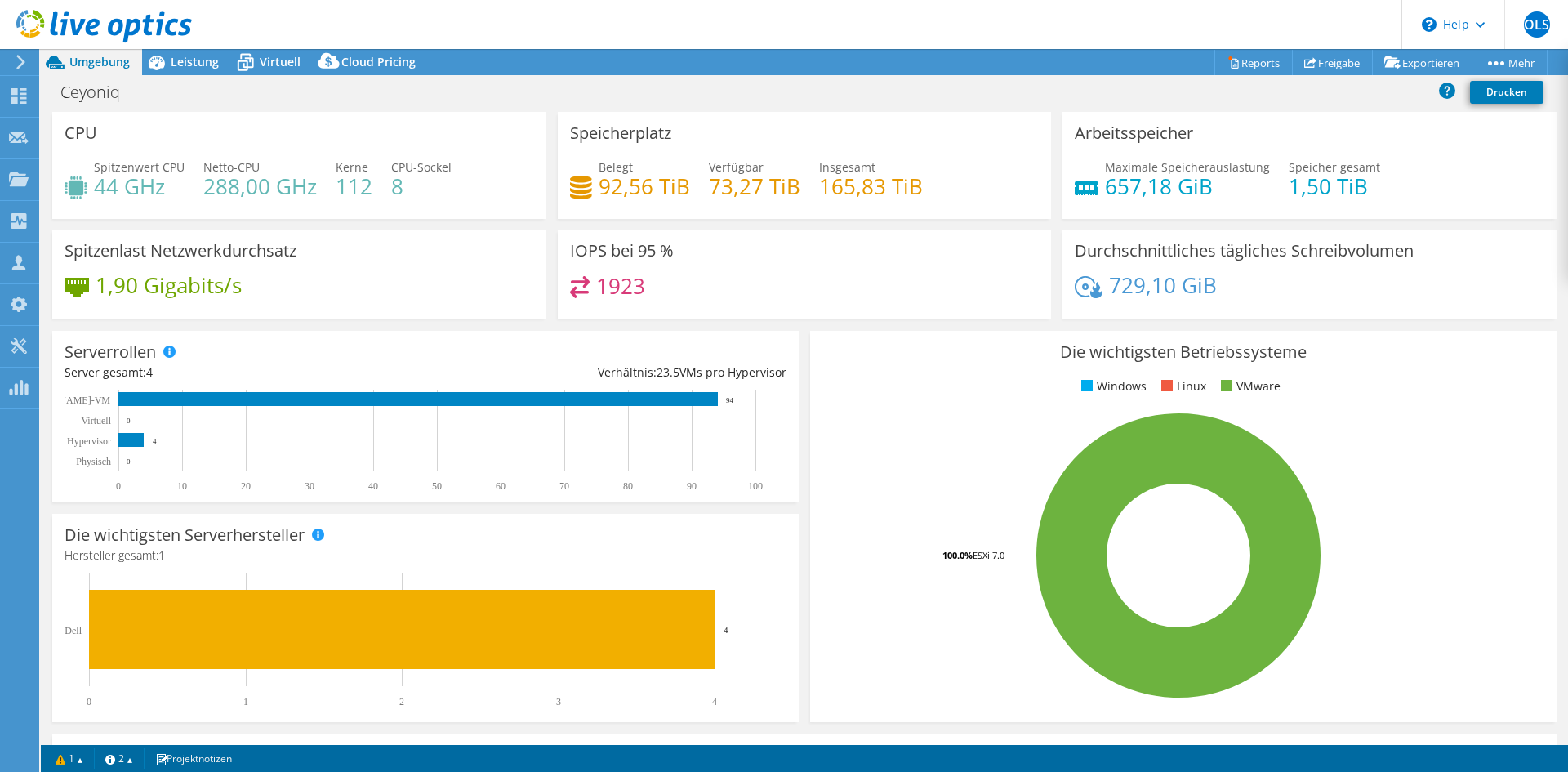
click at [804, 351] on div "Die wichtigsten Betriebssysteme Windows Linux VMware 100.0% ESXi 7.0" at bounding box center [1183, 527] width 758 height 403
click at [201, 71] on div "Leistung" at bounding box center [186, 61] width 89 height 26
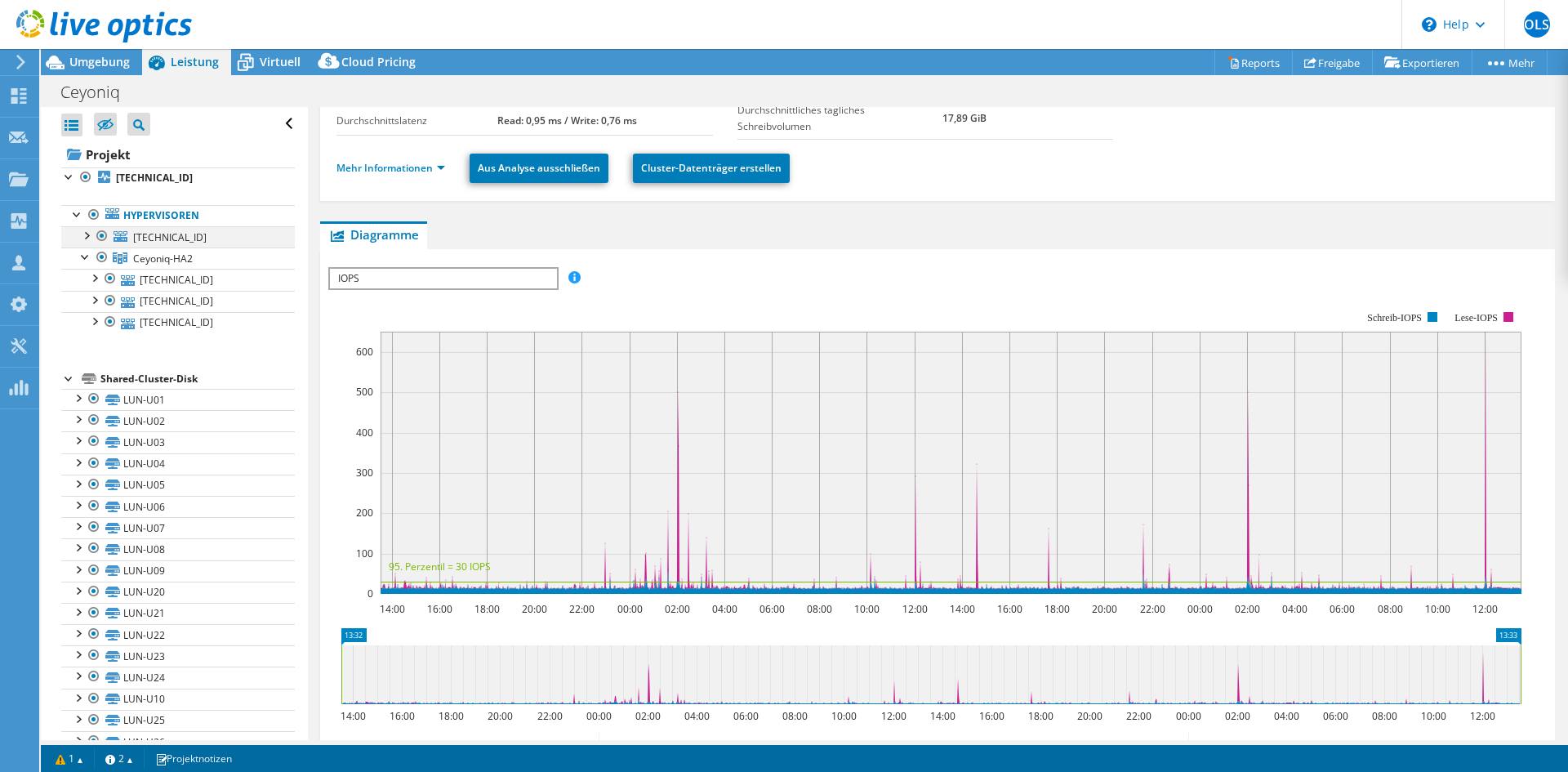
click at [101, 239] on div at bounding box center [101, 236] width 17 height 19
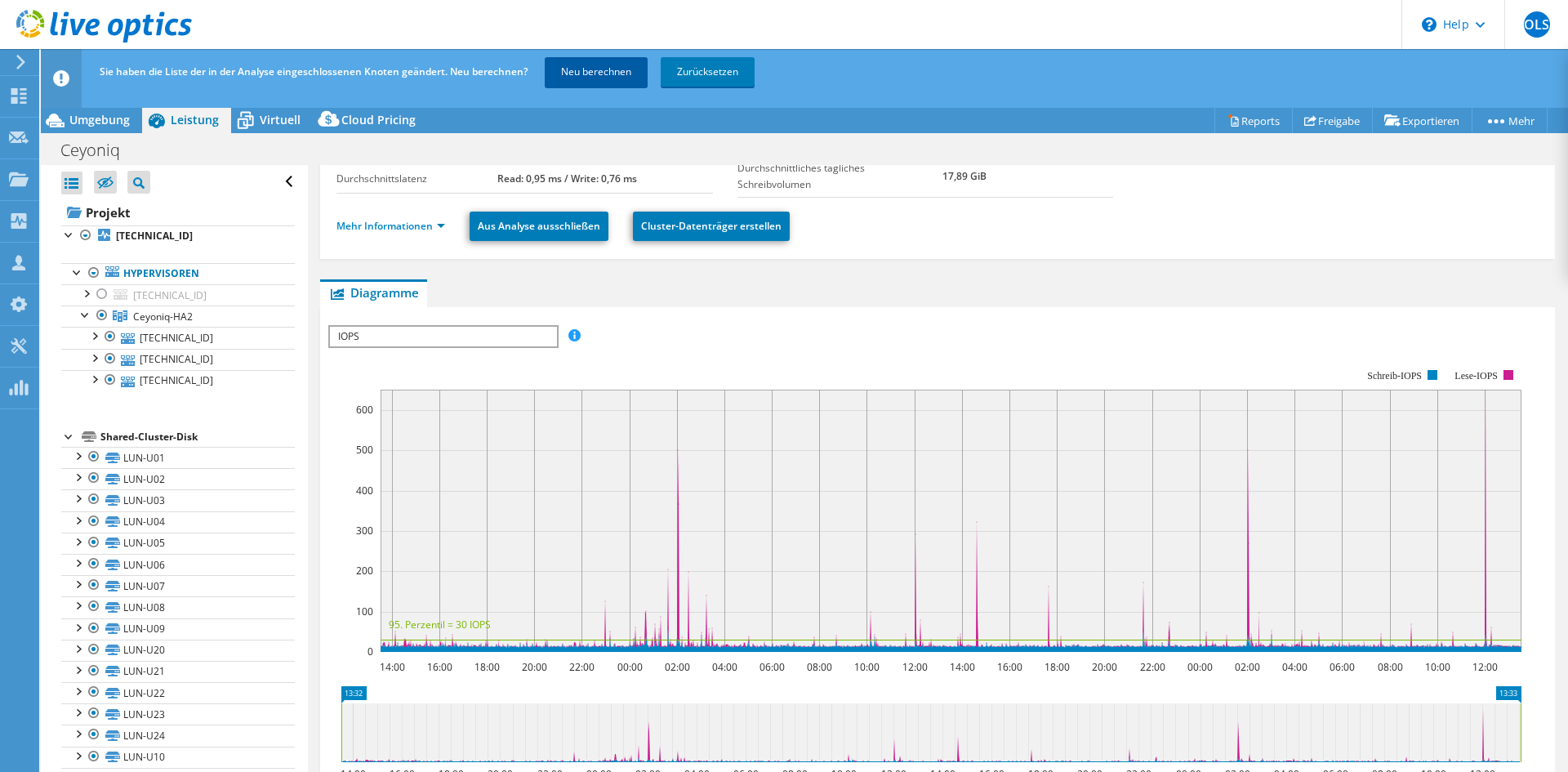
click at [577, 70] on link "Neu berechnen" at bounding box center [597, 72] width 103 height 29
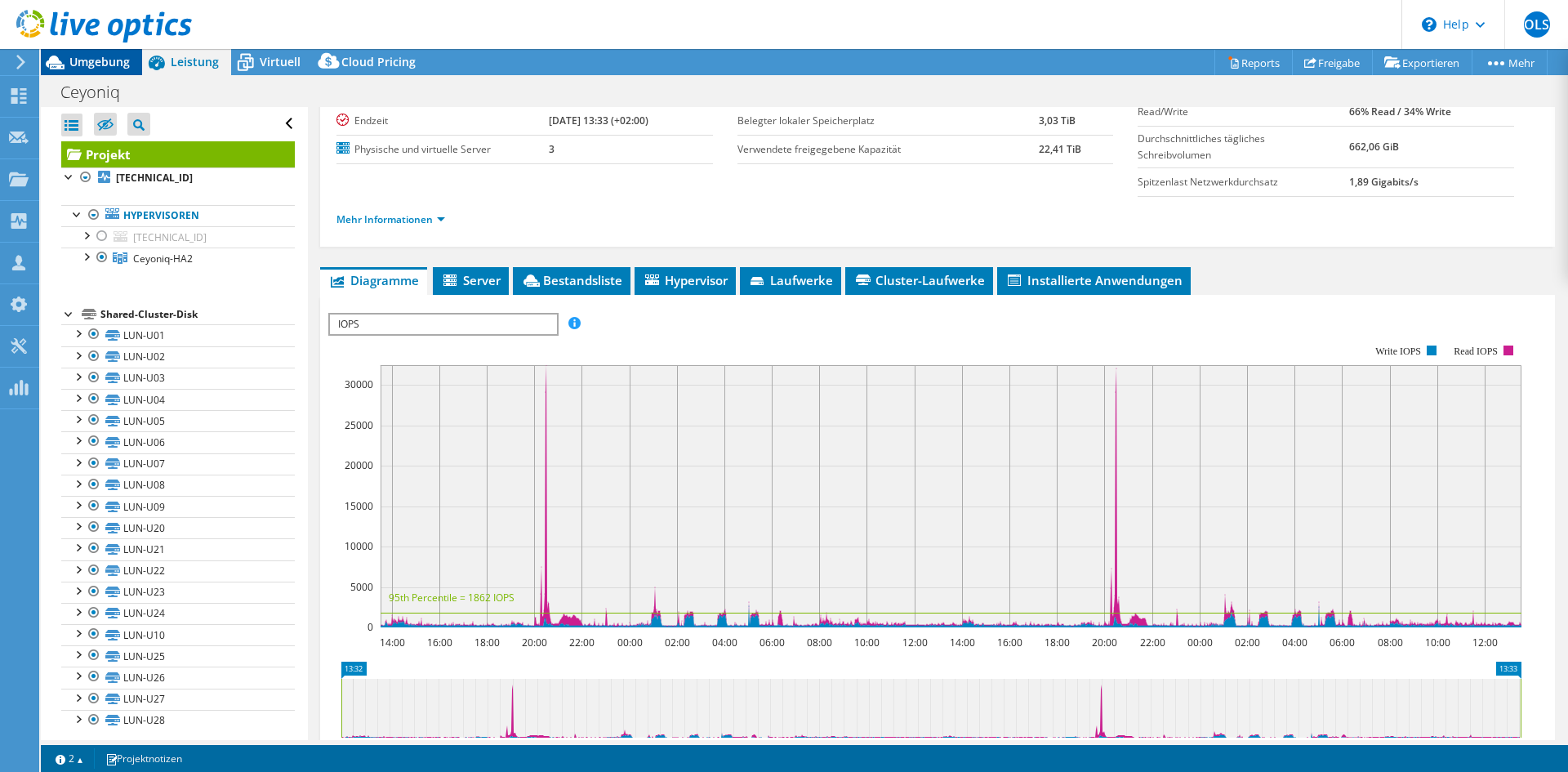
click at [125, 60] on span "Umgebung" at bounding box center [99, 61] width 60 height 16
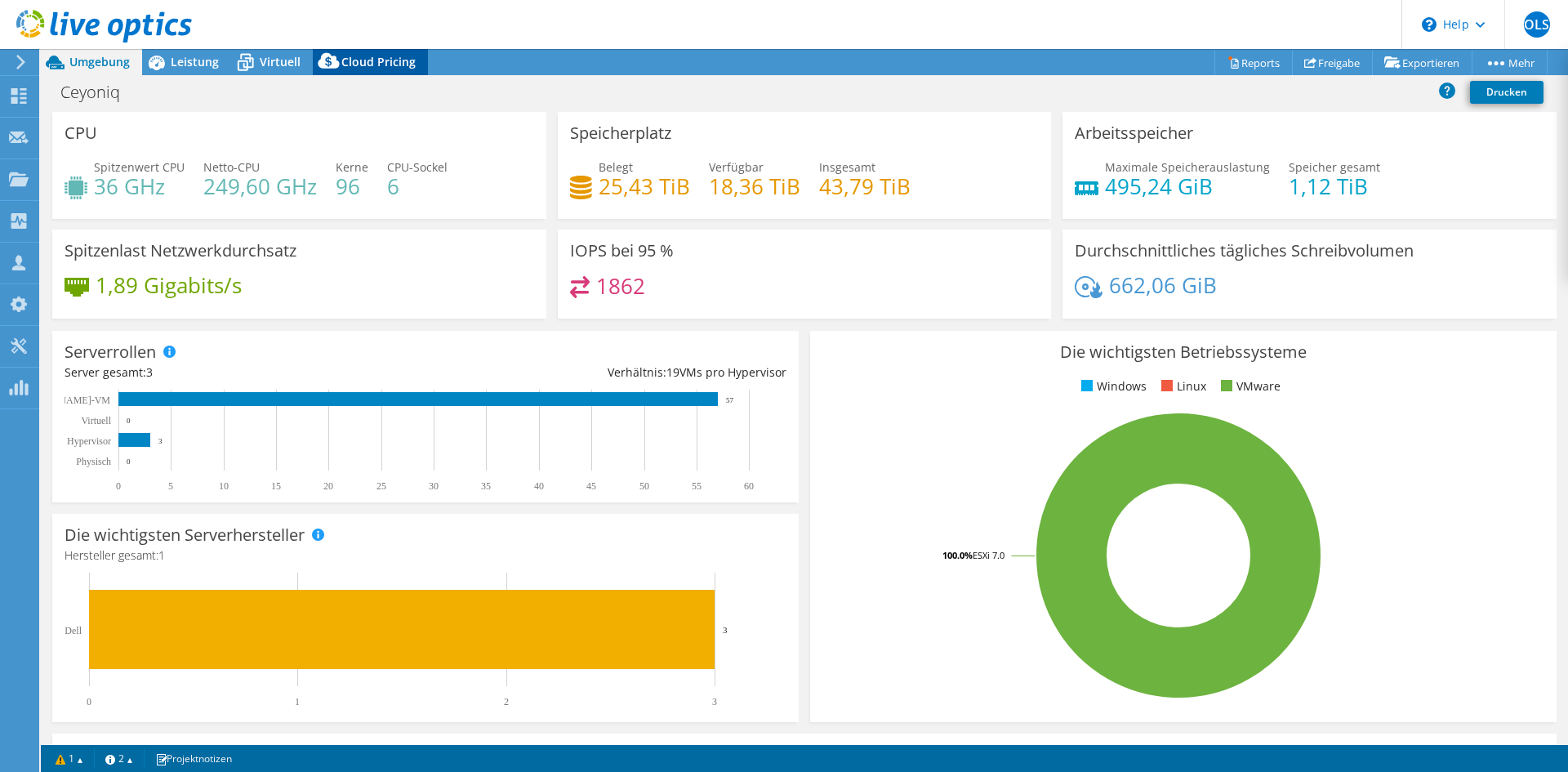
click at [368, 72] on div "Cloud Pricing" at bounding box center [370, 61] width 115 height 26
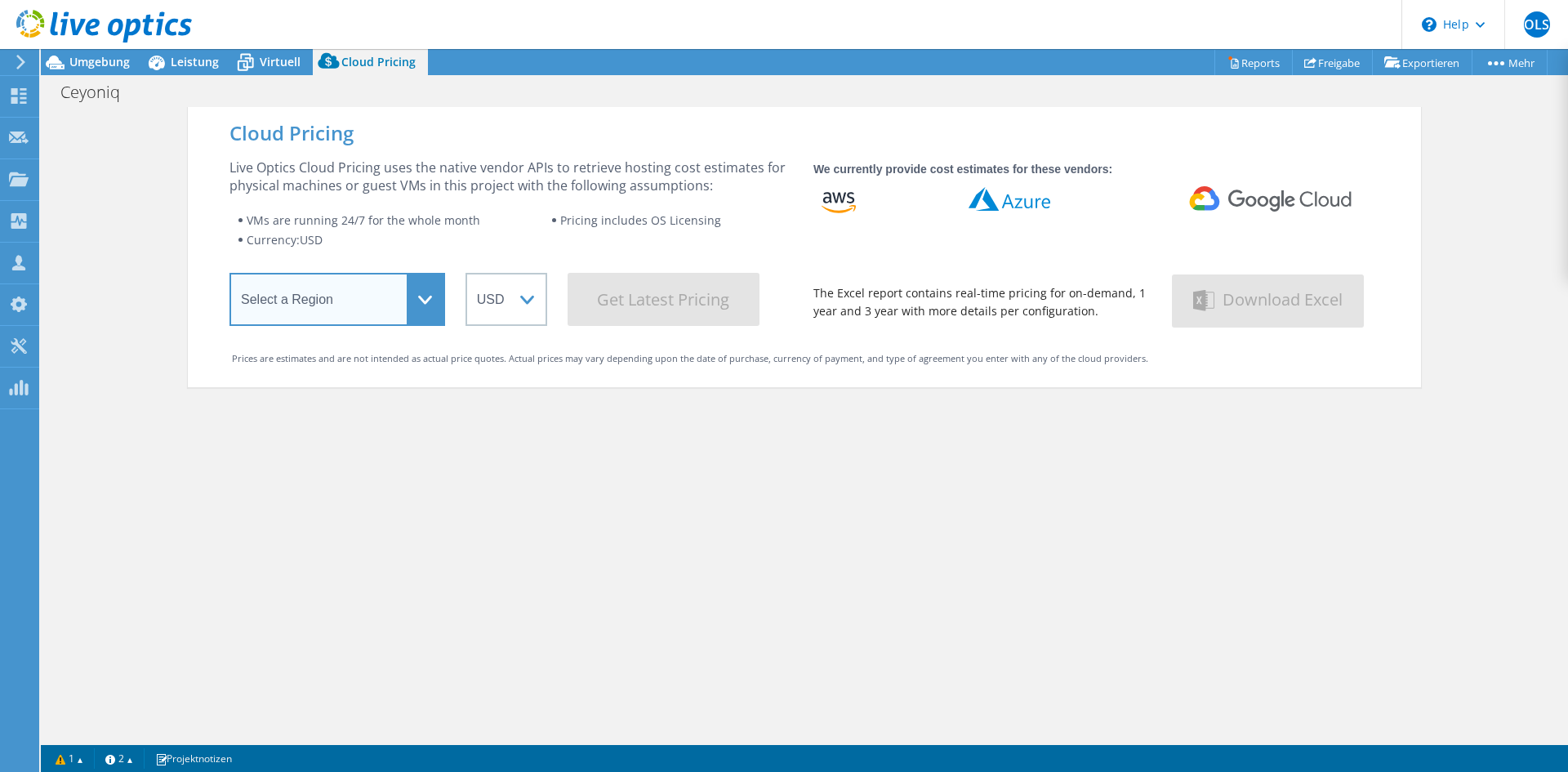
click at [406, 318] on select "Select a Region [GEOGRAPHIC_DATA] ([GEOGRAPHIC_DATA]) [GEOGRAPHIC_DATA] ([GEOGR…" at bounding box center [338, 299] width 216 height 54
select select "EUFrankfurt"
click at [230, 276] on select "Select a Region [GEOGRAPHIC_DATA] ([GEOGRAPHIC_DATA]) [GEOGRAPHIC_DATA] ([GEOGR…" at bounding box center [338, 299] width 216 height 54
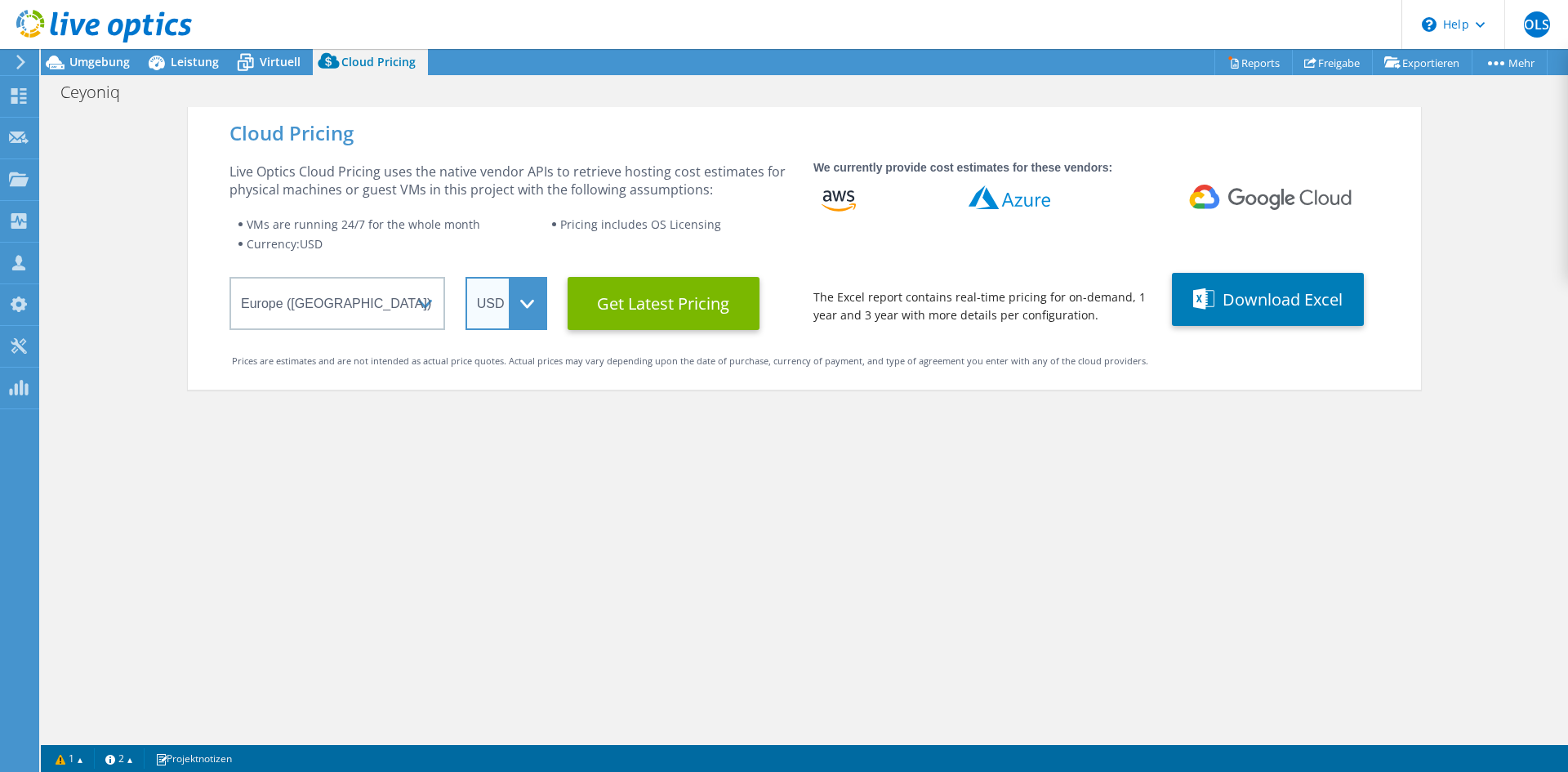
click at [535, 312] on select "ARS AUD BRL CAD CHF CLP CNY DKK EUR GBP HKD HUF INR JPY MXN MYR NOK NZD PEN SEK…" at bounding box center [506, 303] width 82 height 54
click at [465, 276] on select "ARS AUD BRL CAD CHF CLP CNY DKK EUR GBP HKD HUF INR JPY MXN MYR NOK NZD PEN SEK…" at bounding box center [506, 303] width 82 height 54
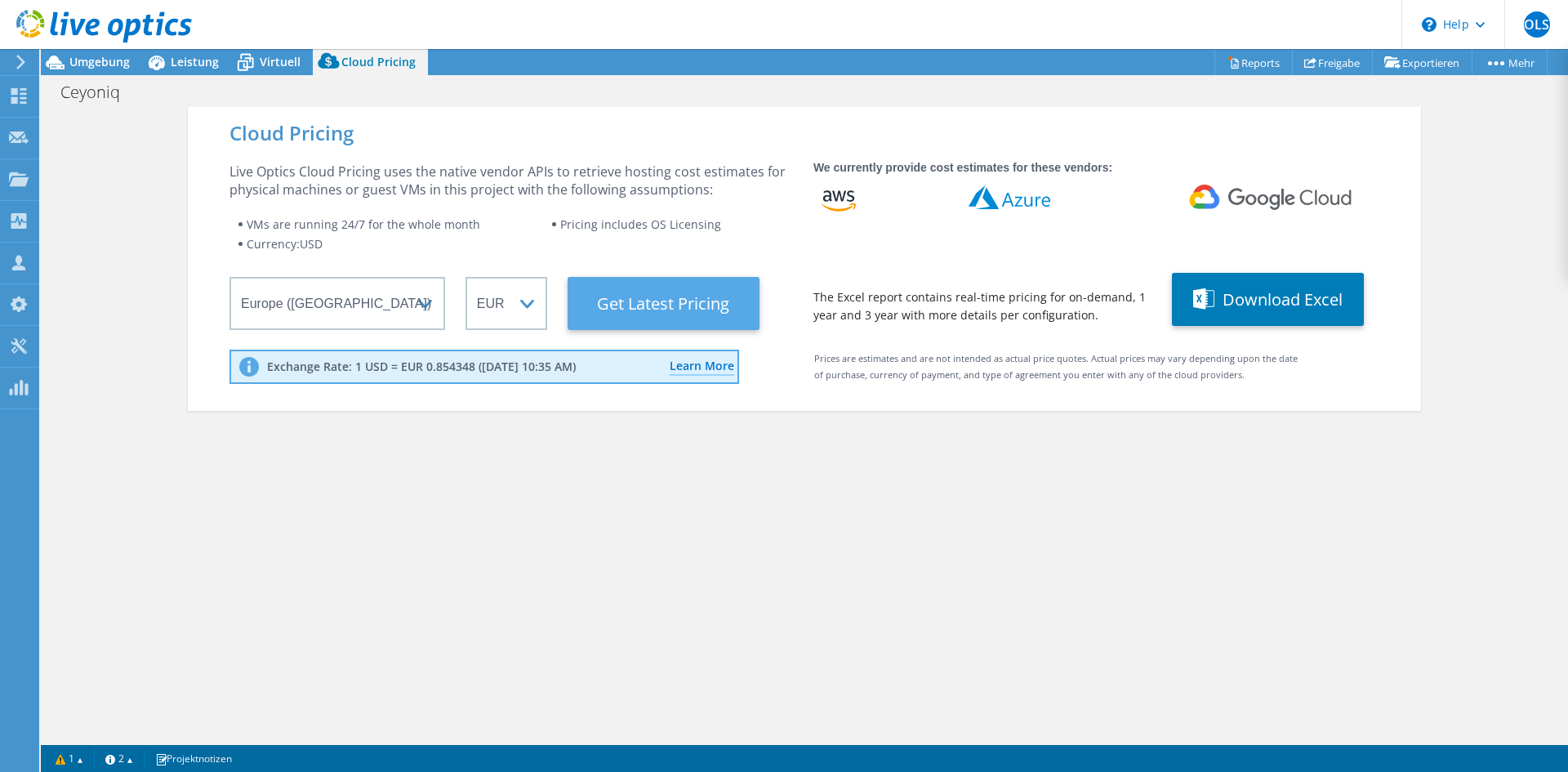
click at [630, 299] on Latest "Get Latest Pricing" at bounding box center [663, 303] width 192 height 54
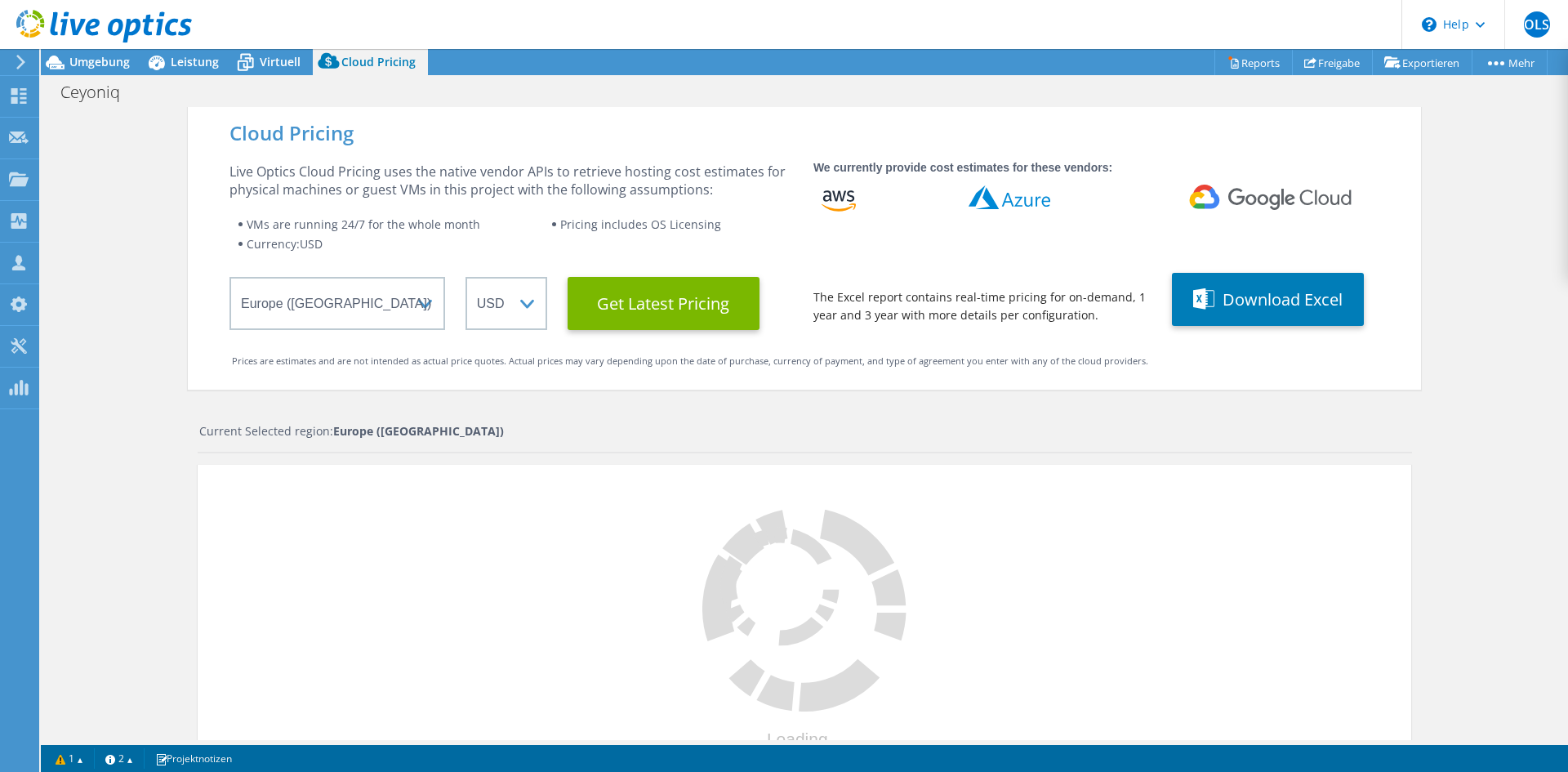
select select "EUR"
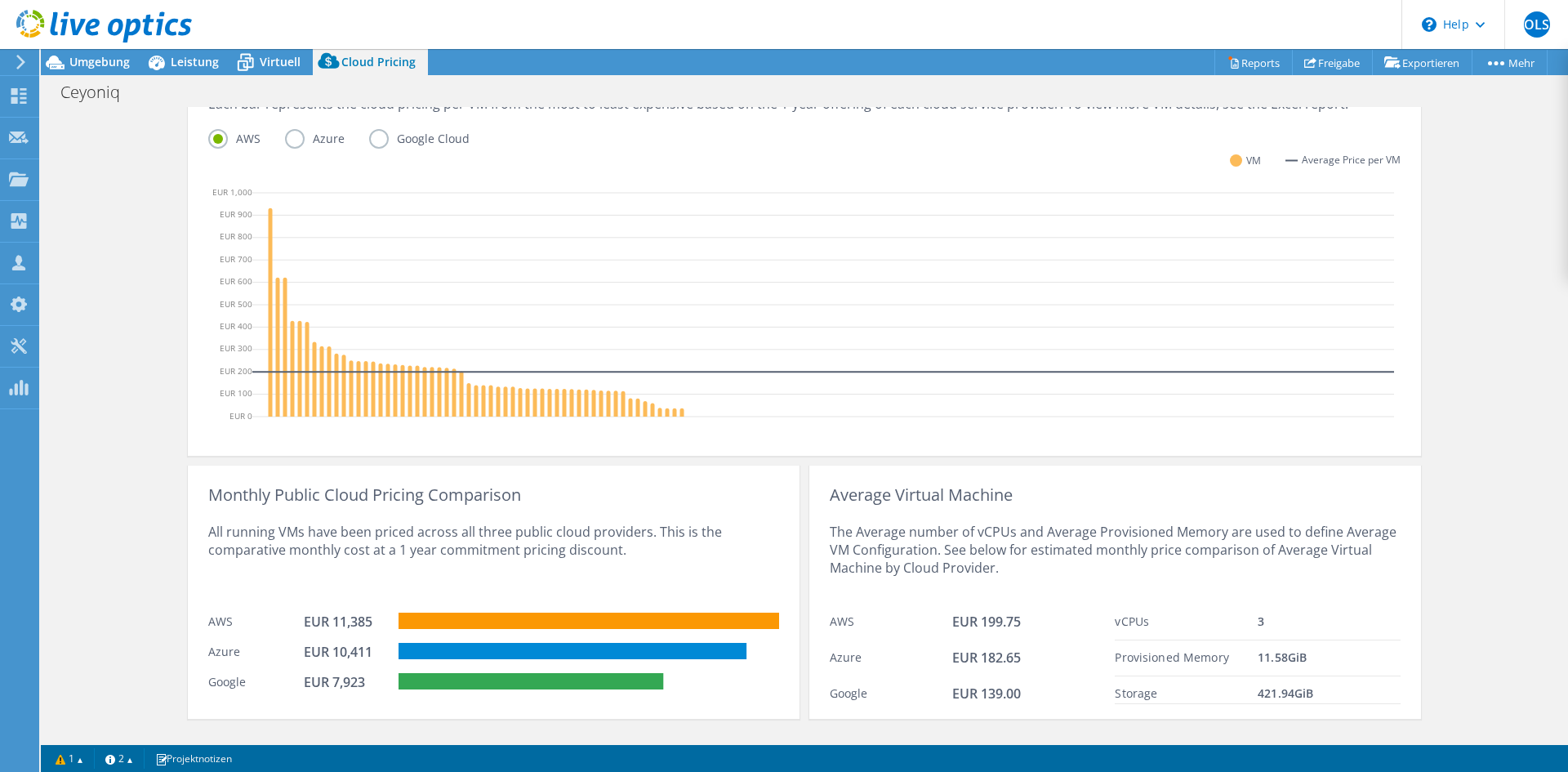
scroll to position [480, 0]
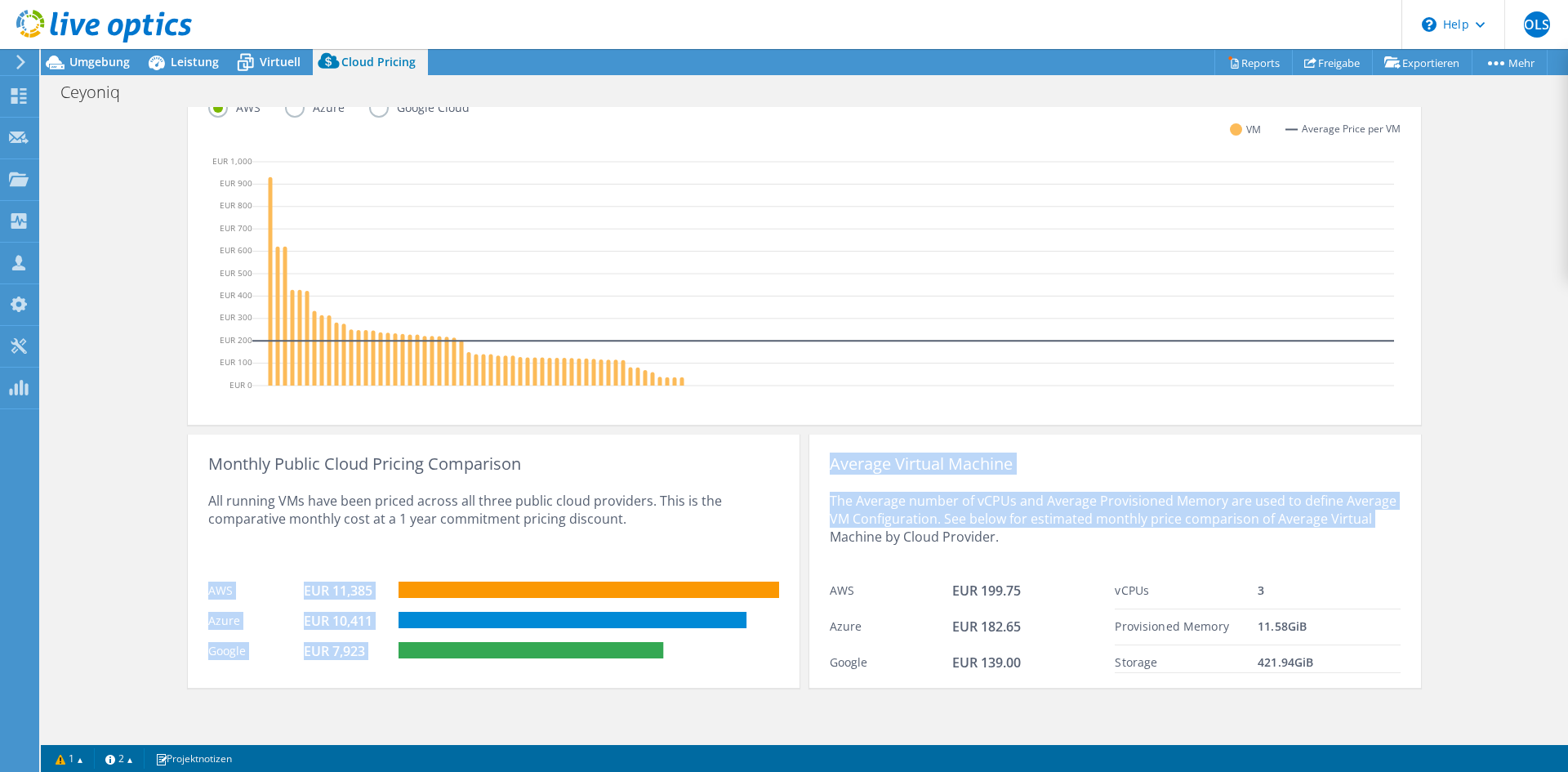
drag, startPoint x: 196, startPoint y: 589, endPoint x: 770, endPoint y: 682, distance: 581.5
click at [813, 673] on div "Monthly Public Cloud Pricing Comparison All running VMs have been priced across…" at bounding box center [804, 556] width 1233 height 263
click at [738, 681] on div "Monthly Public Cloud Pricing Comparison All running VMs have been priced across…" at bounding box center [493, 561] width 611 height 253
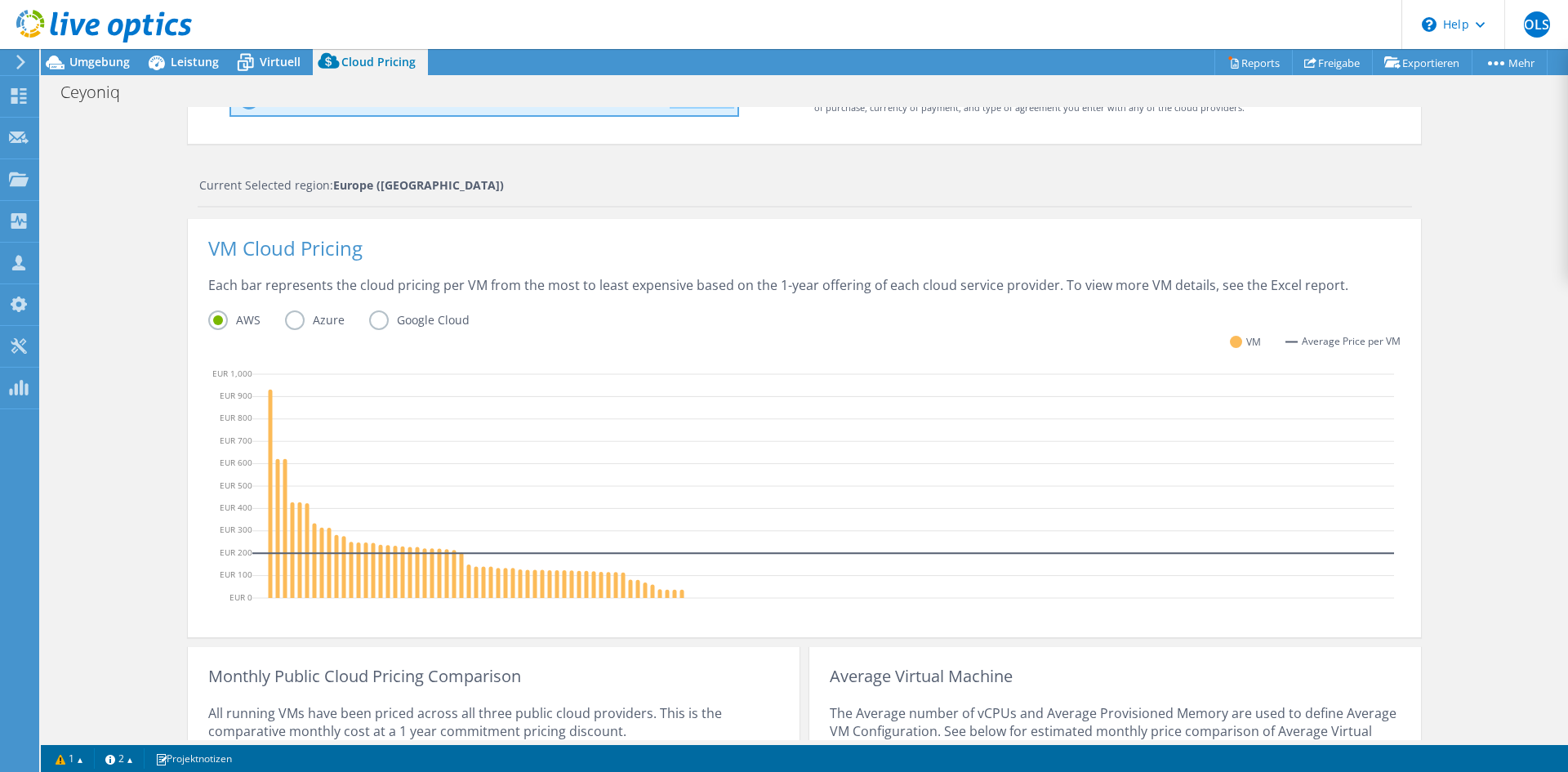
scroll to position [153, 0]
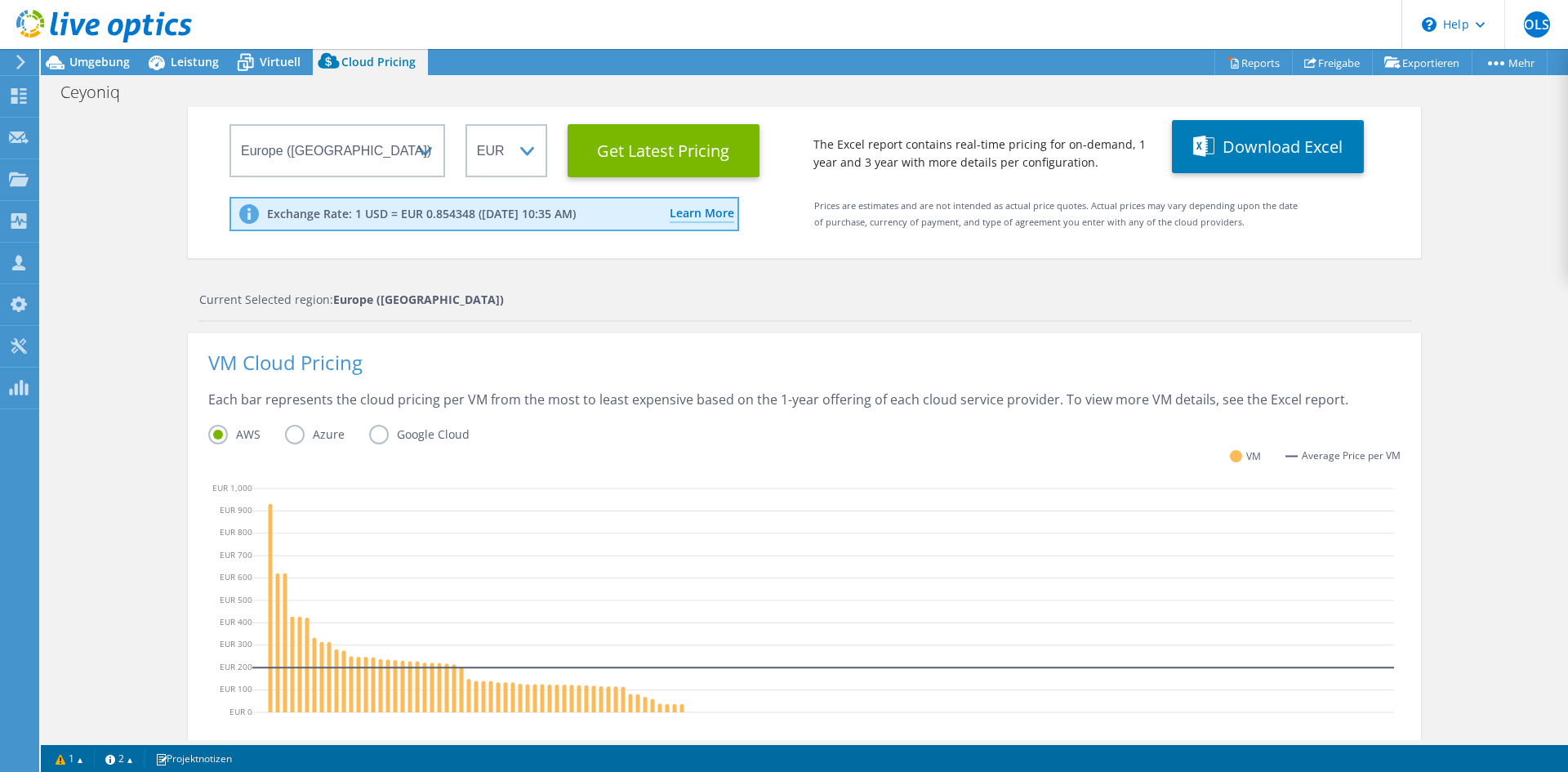
click at [318, 429] on label "Azure" at bounding box center [327, 434] width 84 height 19
click at [0, 0] on input "Azure" at bounding box center [0, 0] width 0 height 0
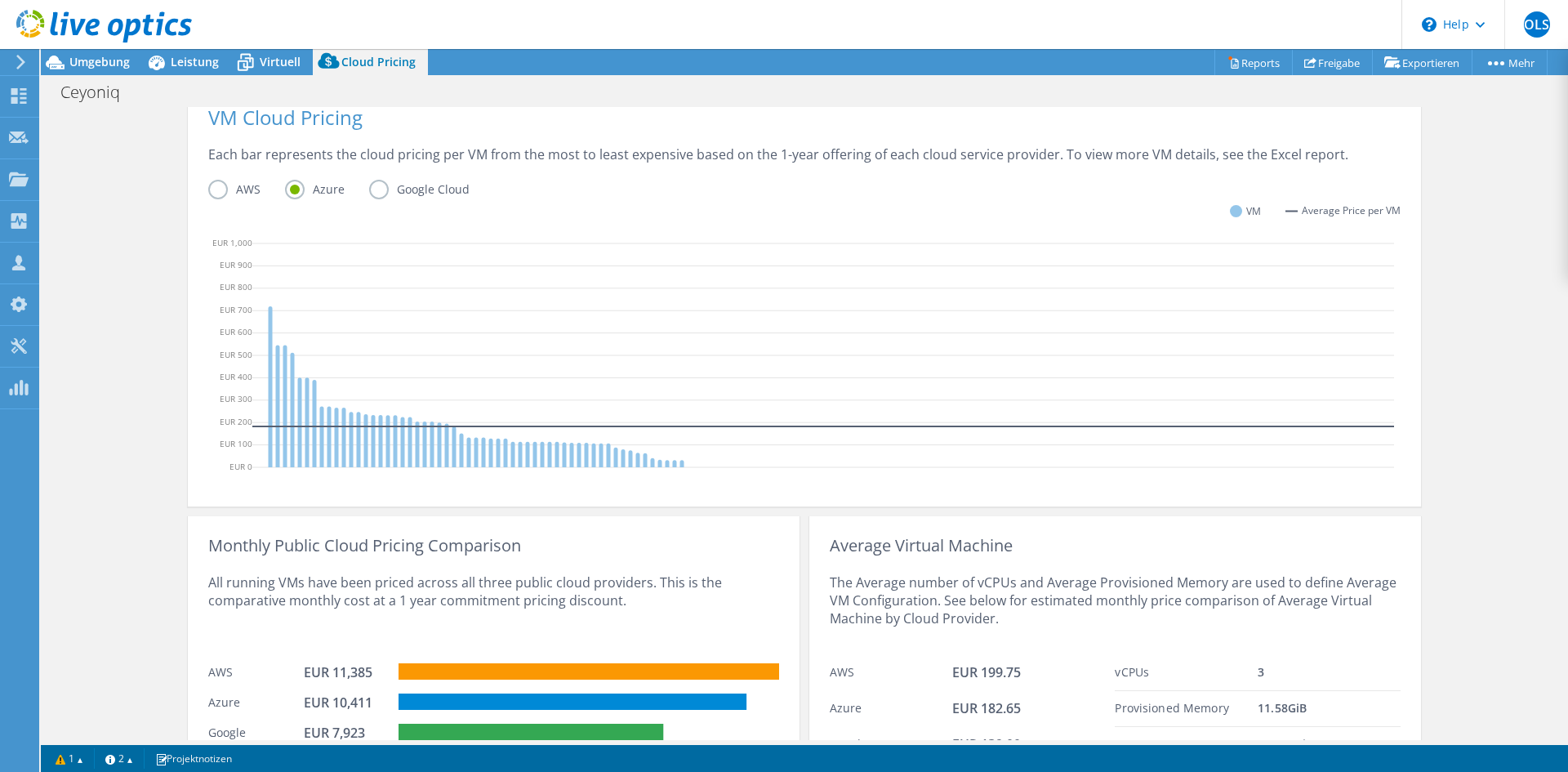
scroll to position [80, 0]
click at [128, 63] on span "Umgebung" at bounding box center [99, 61] width 60 height 16
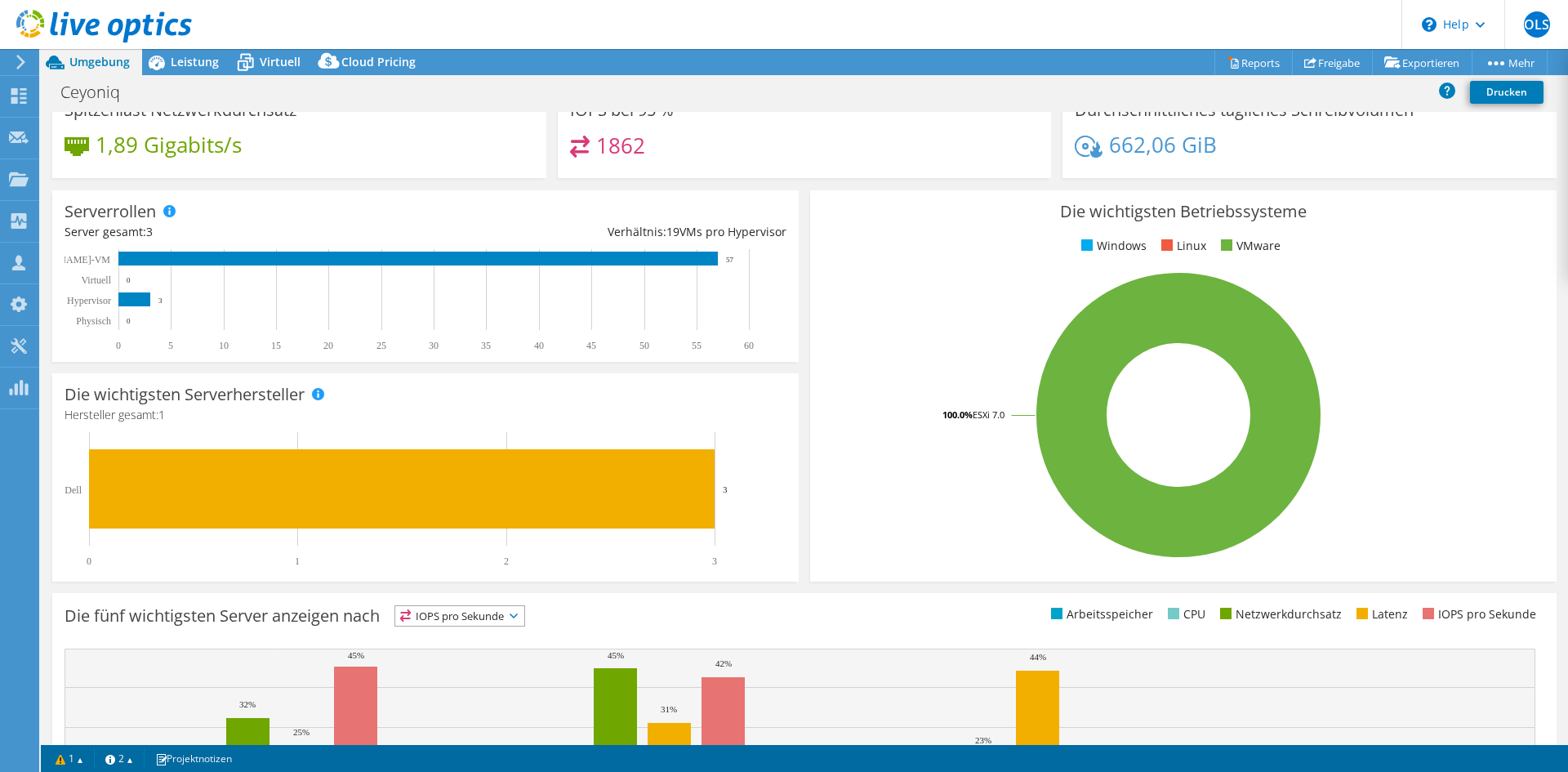
scroll to position [0, 0]
